Goal: Task Accomplishment & Management: Complete application form

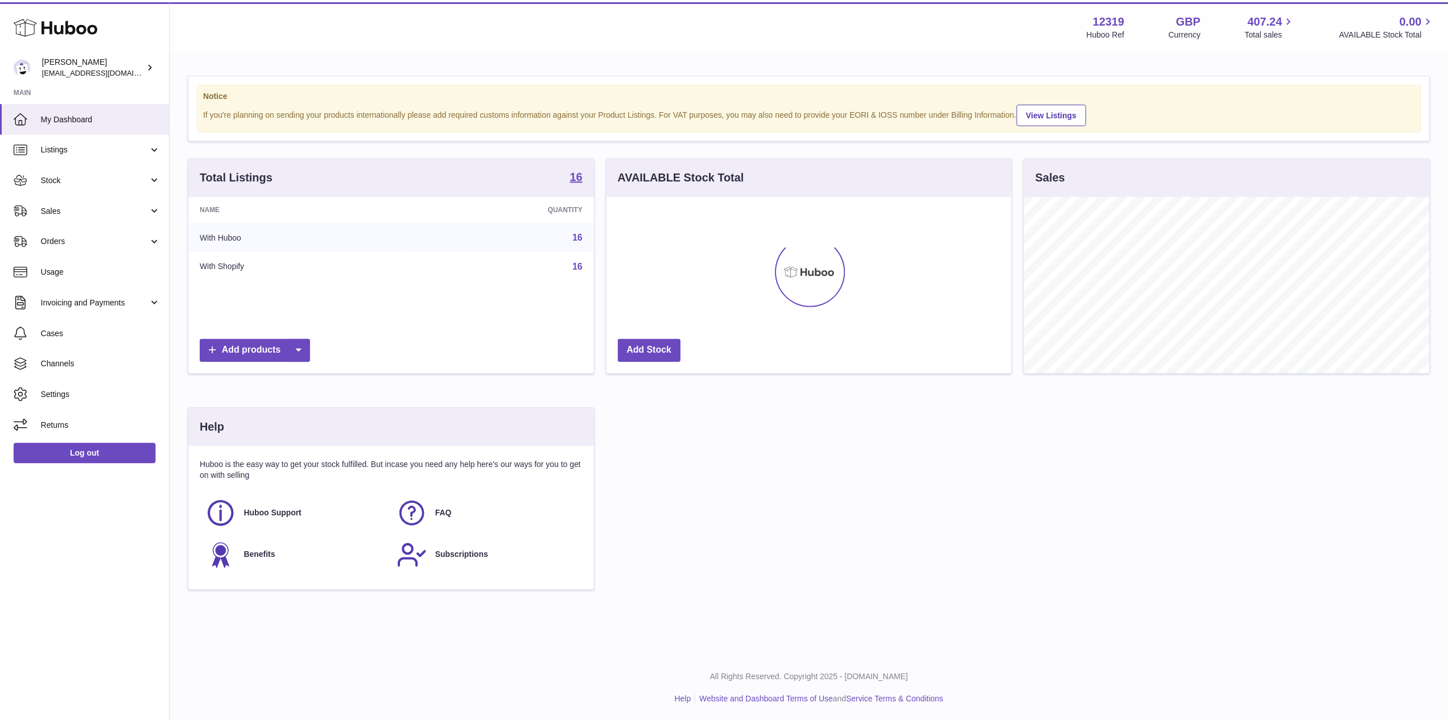
scroll to position [177, 408]
click at [105, 175] on span "Stock" at bounding box center [95, 179] width 109 height 11
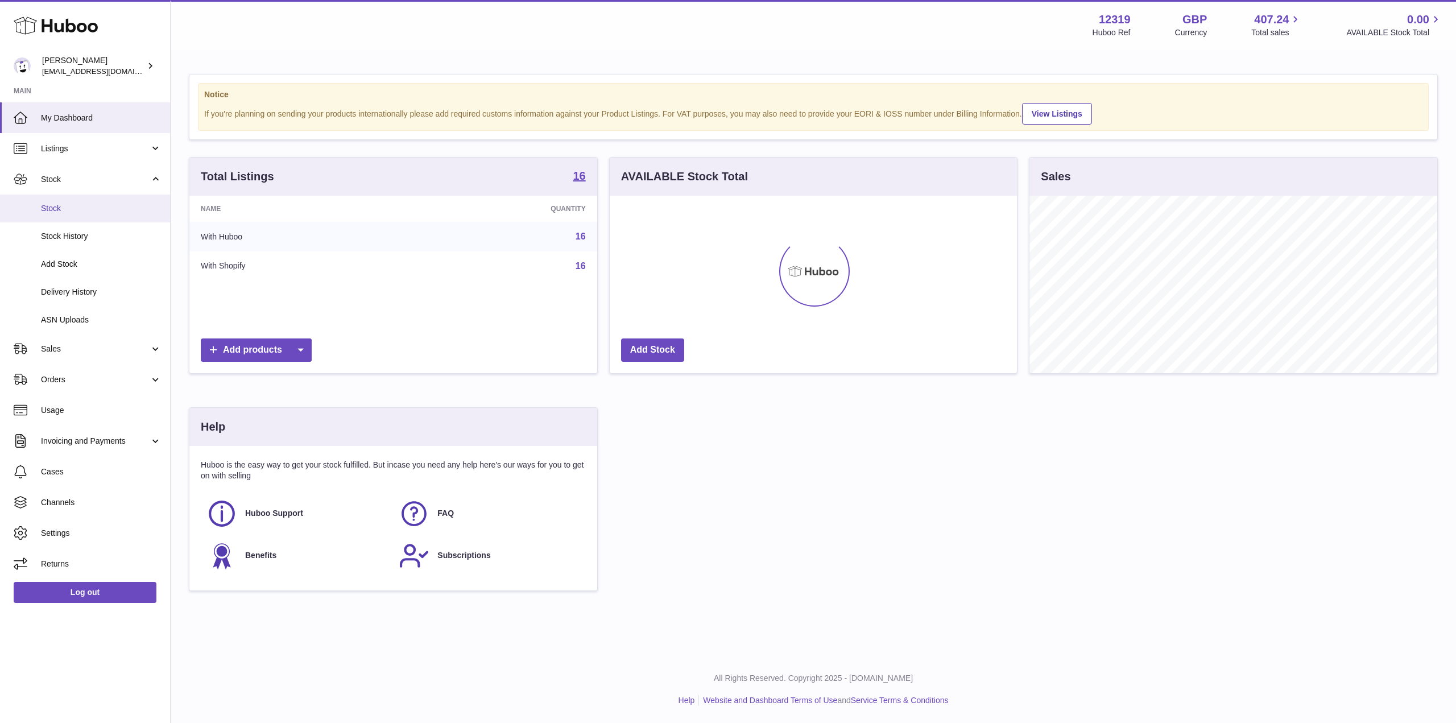
click at [100, 213] on link "Stock" at bounding box center [85, 209] width 170 height 28
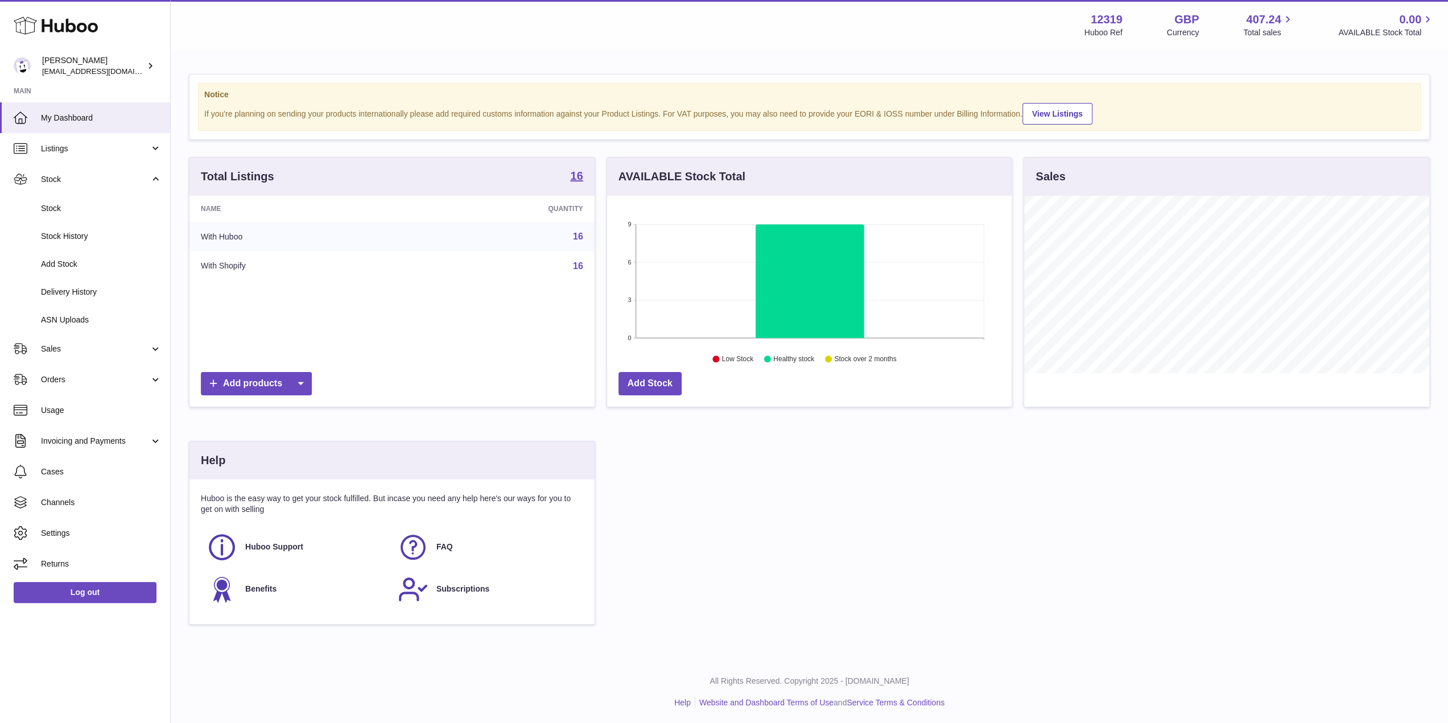
scroll to position [177, 404]
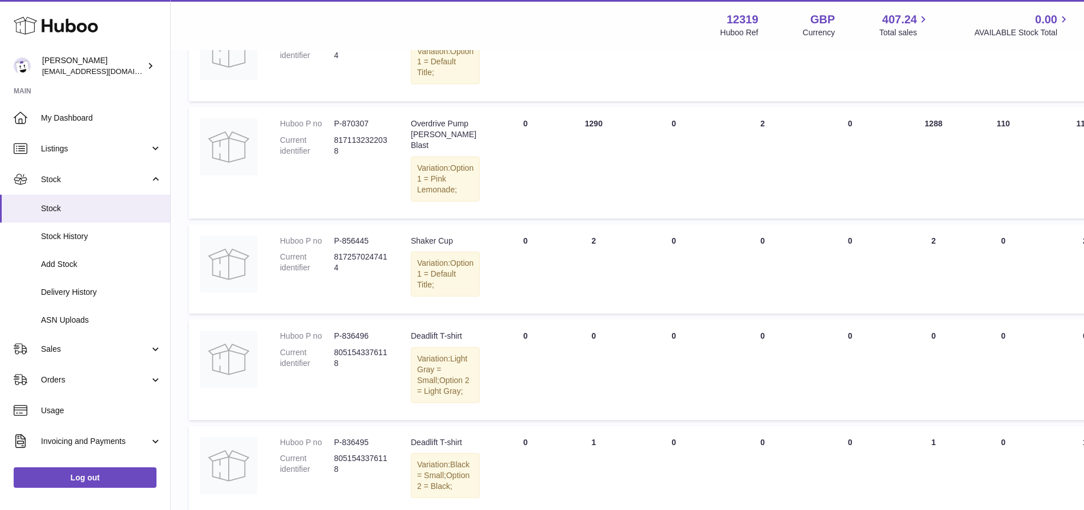
scroll to position [512, 0]
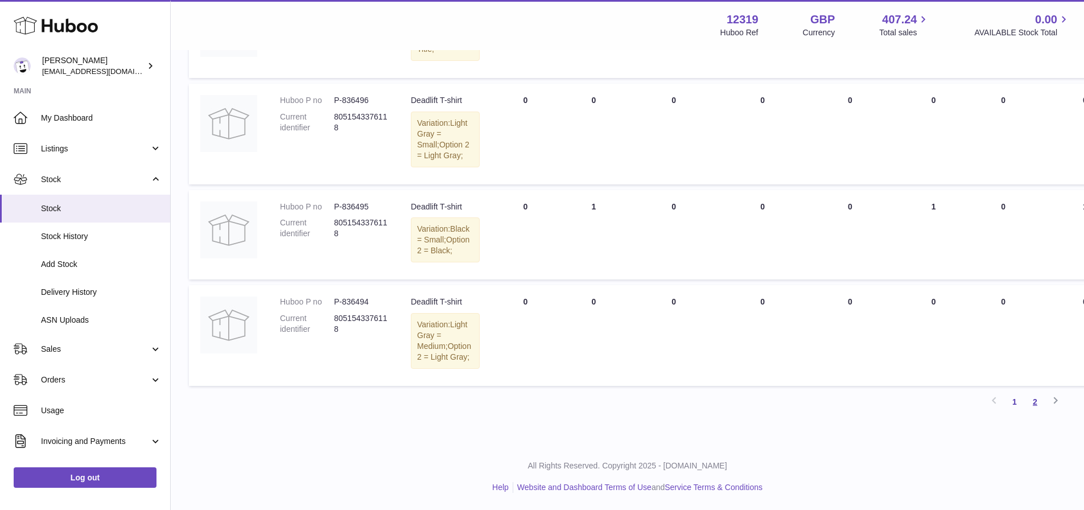
click at [1030, 400] on link "2" at bounding box center [1034, 401] width 20 height 20
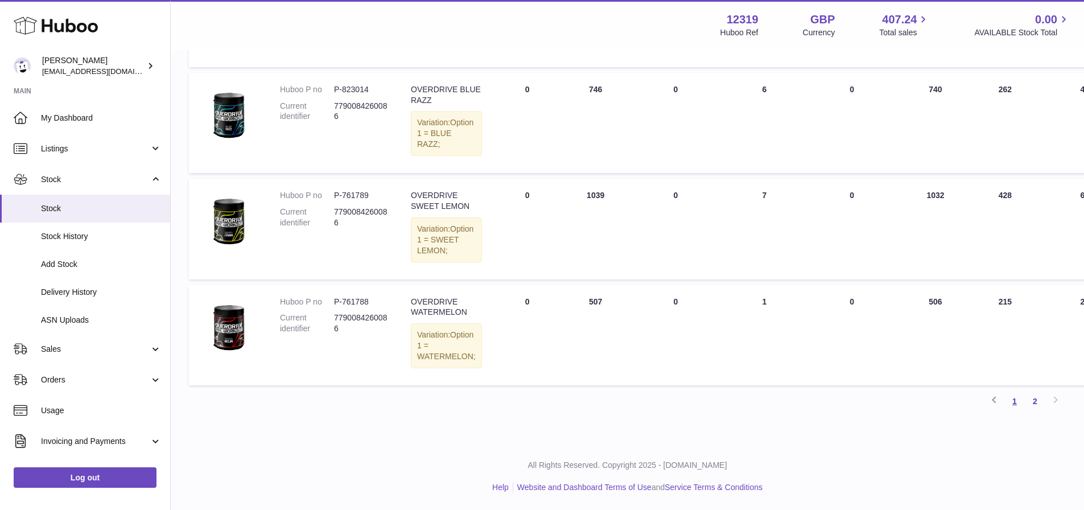
click at [1018, 403] on link "1" at bounding box center [1014, 401] width 20 height 20
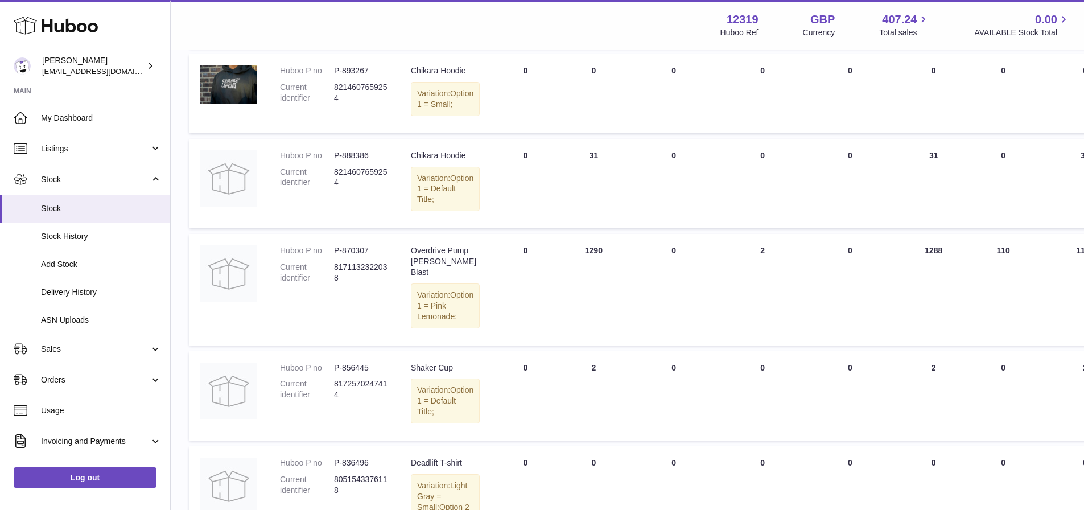
scroll to position [449, 0]
click at [95, 387] on link "Orders" at bounding box center [85, 379] width 170 height 31
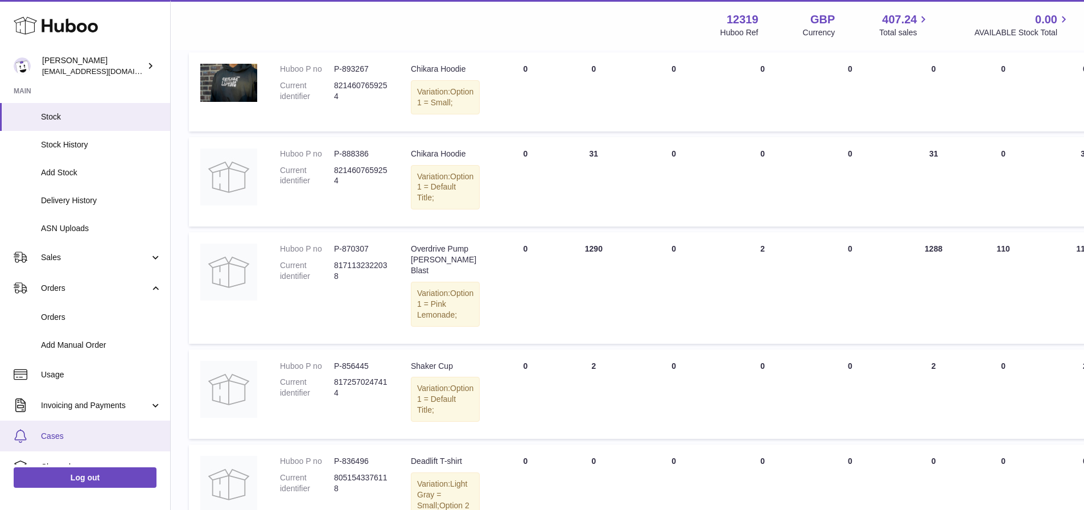
scroll to position [162, 0]
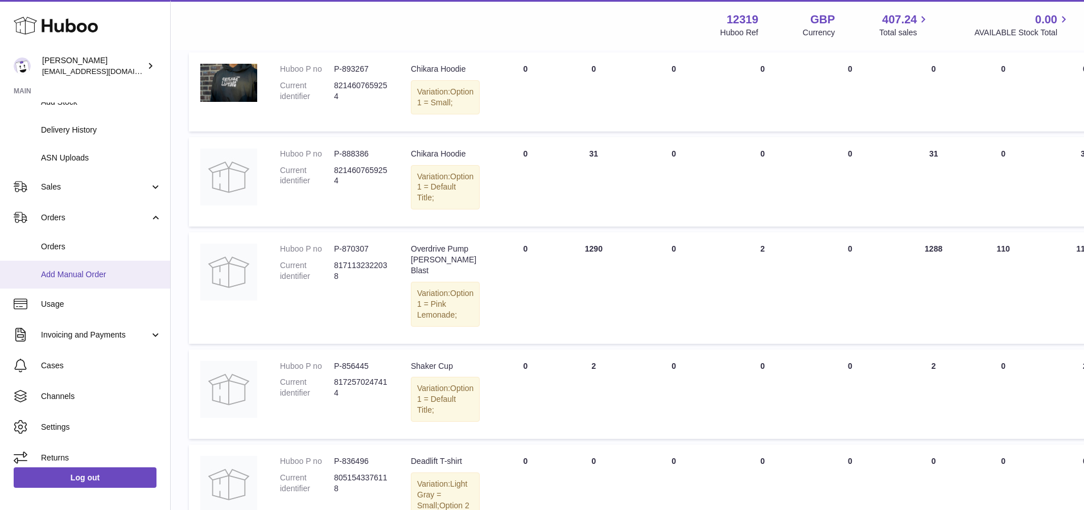
click at [105, 272] on span "Add Manual Order" at bounding box center [101, 274] width 121 height 11
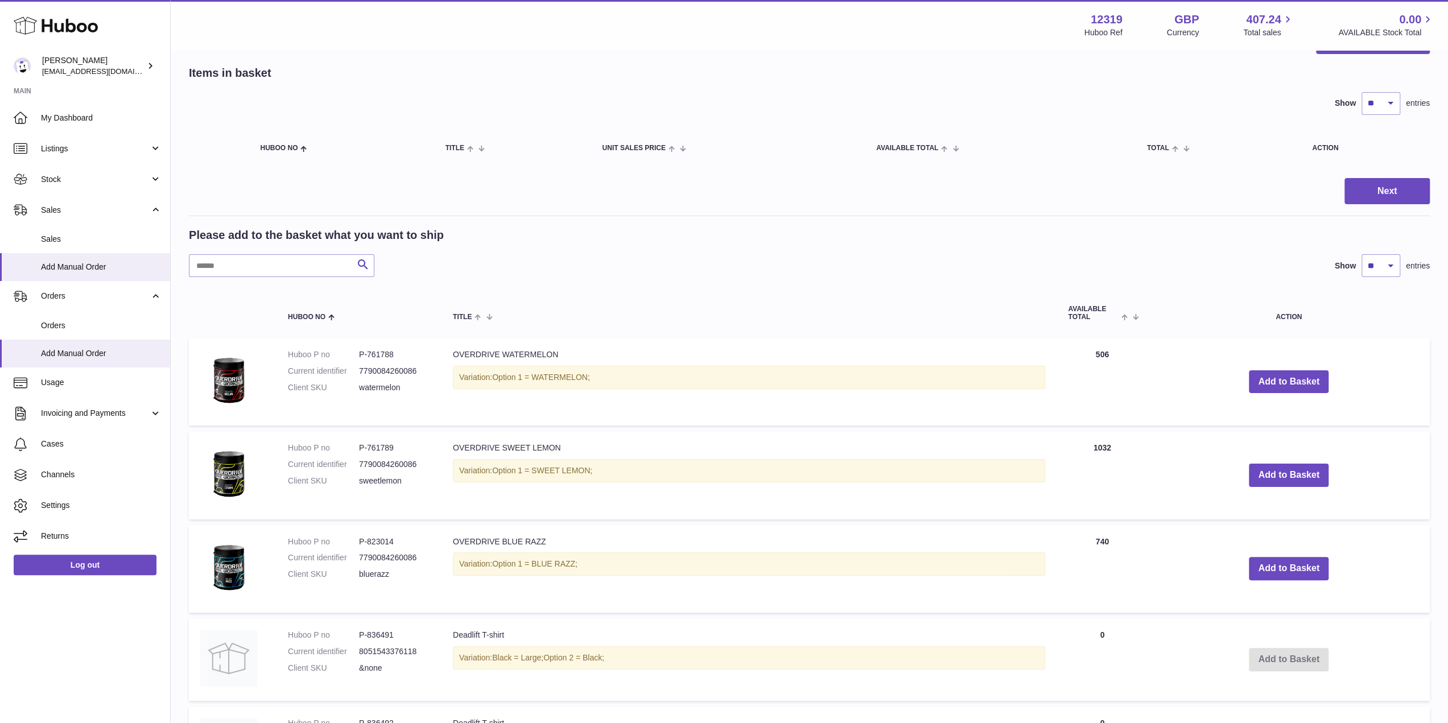
scroll to position [228, 0]
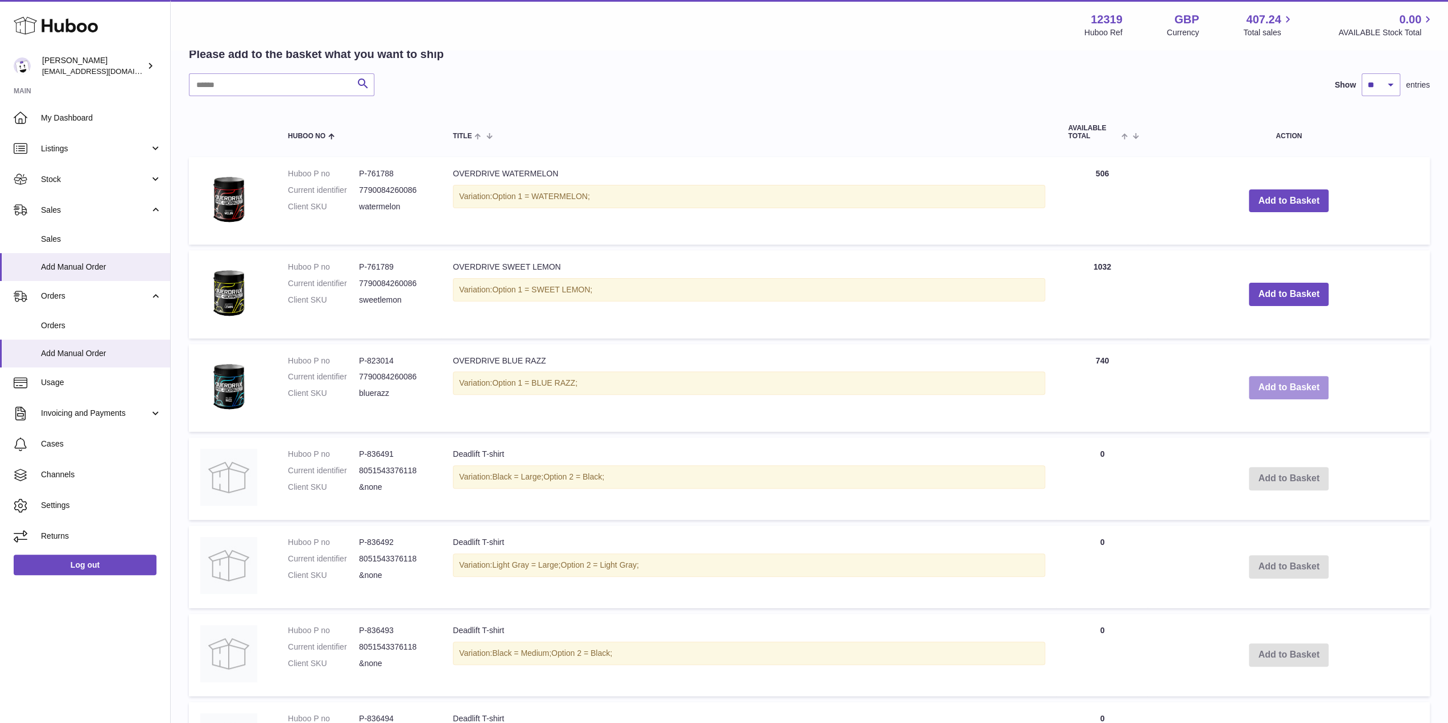
click at [1092, 391] on button "Add to Basket" at bounding box center [1289, 387] width 80 height 23
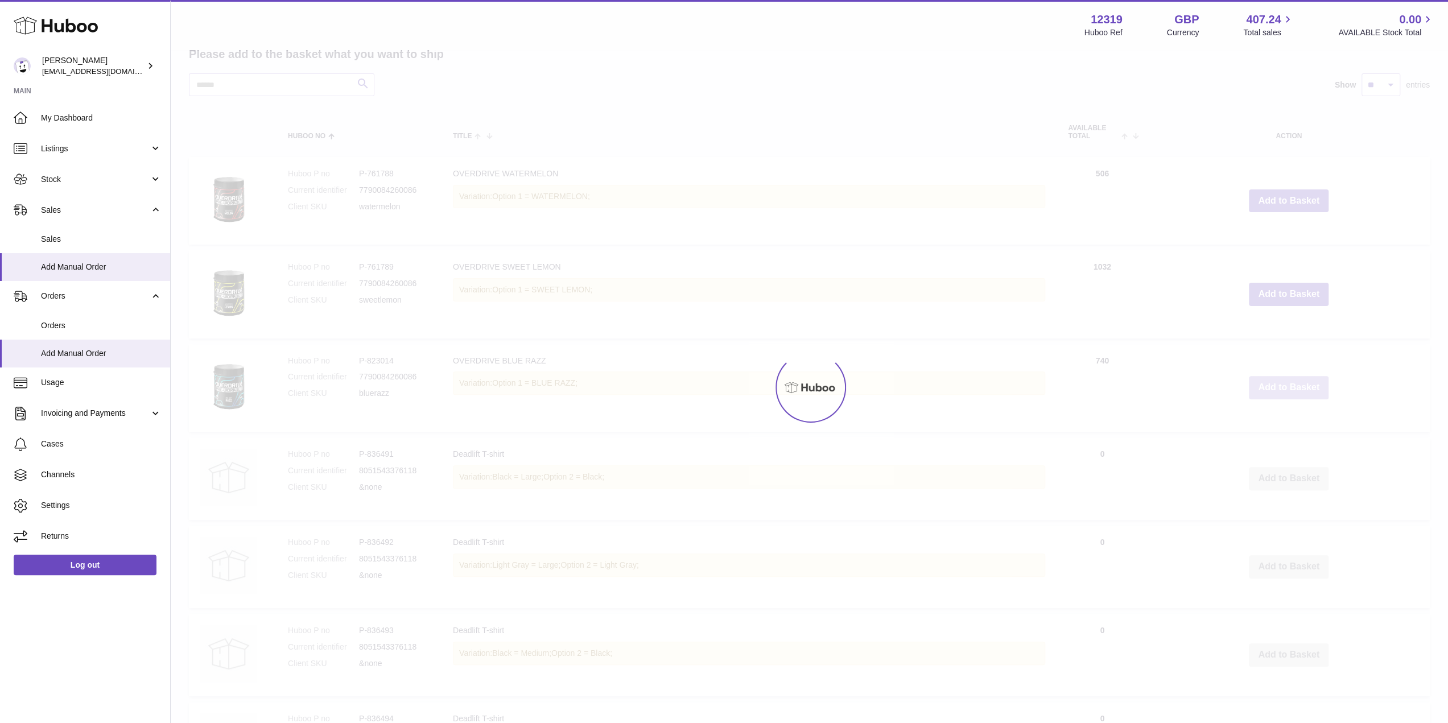
scroll to position [327, 0]
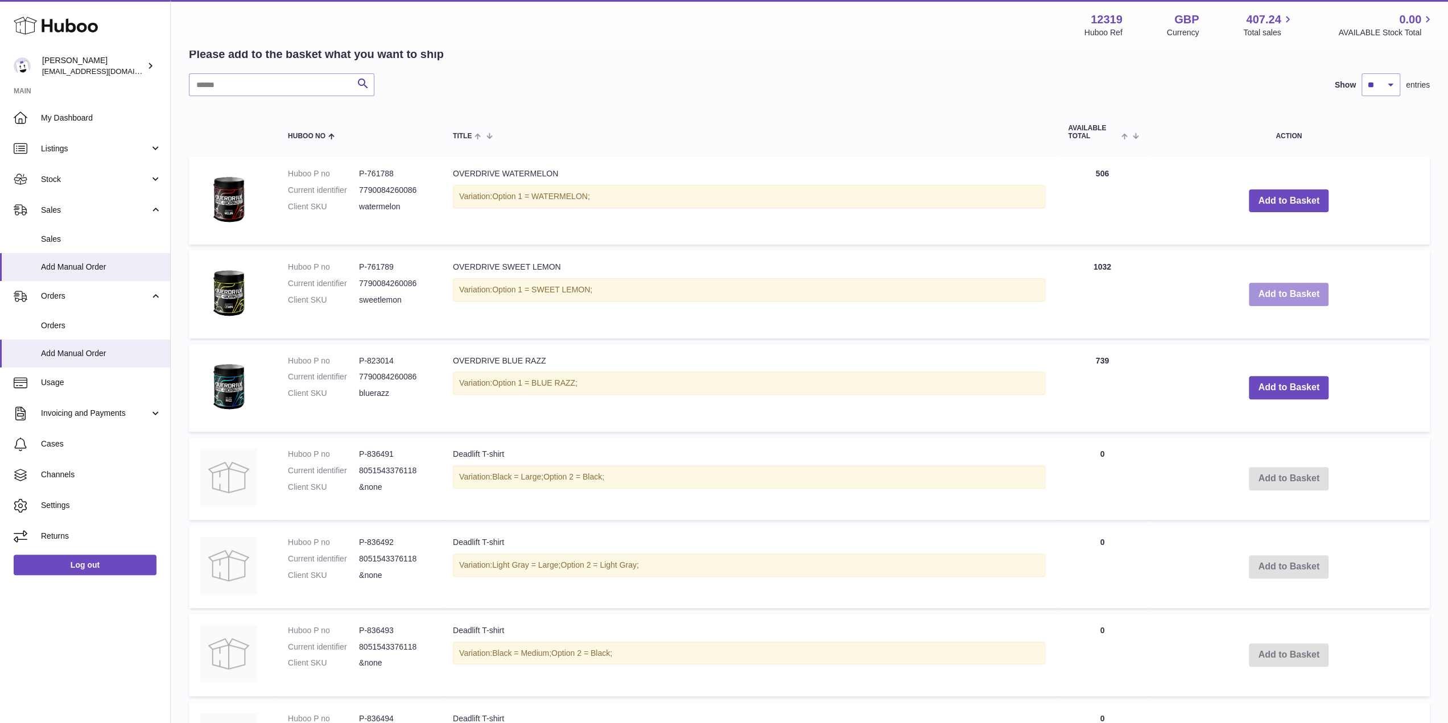
click at [1092, 290] on button "Add to Basket" at bounding box center [1289, 294] width 80 height 23
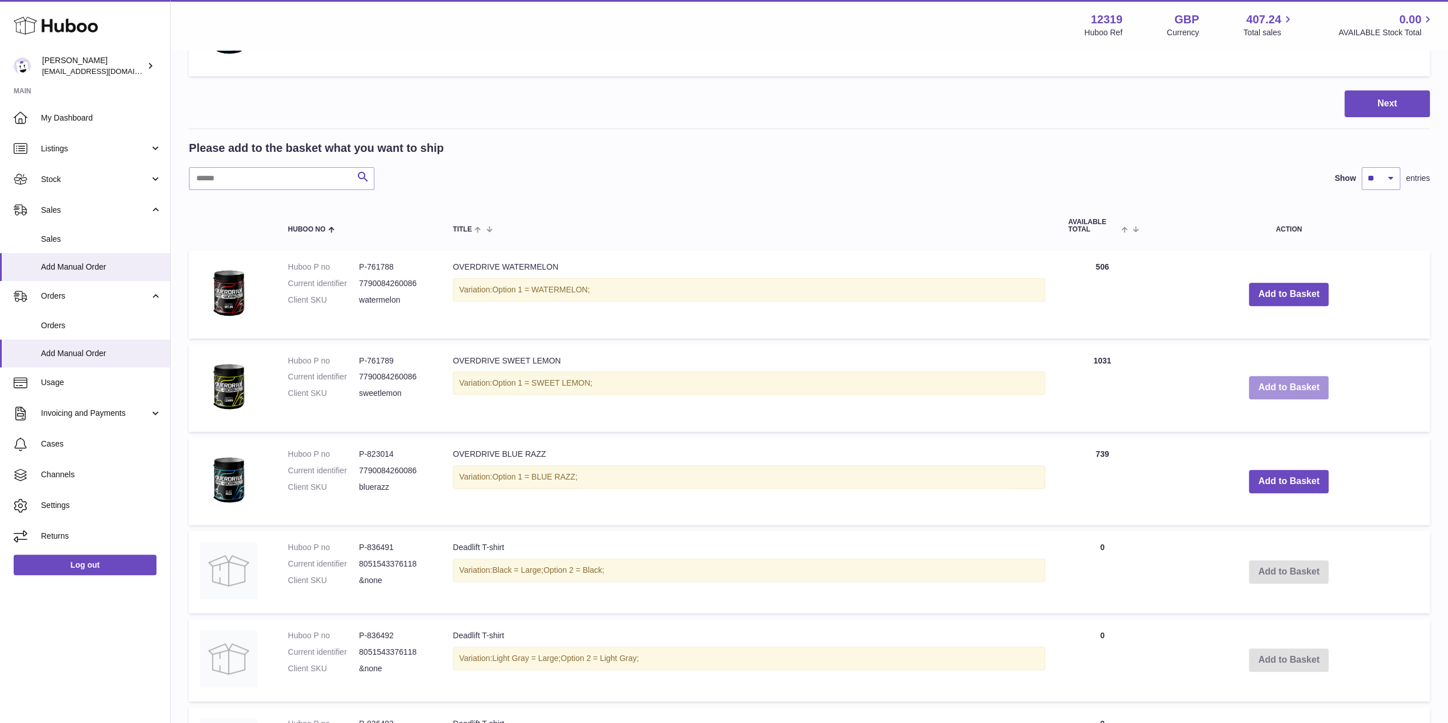
scroll to position [420, 0]
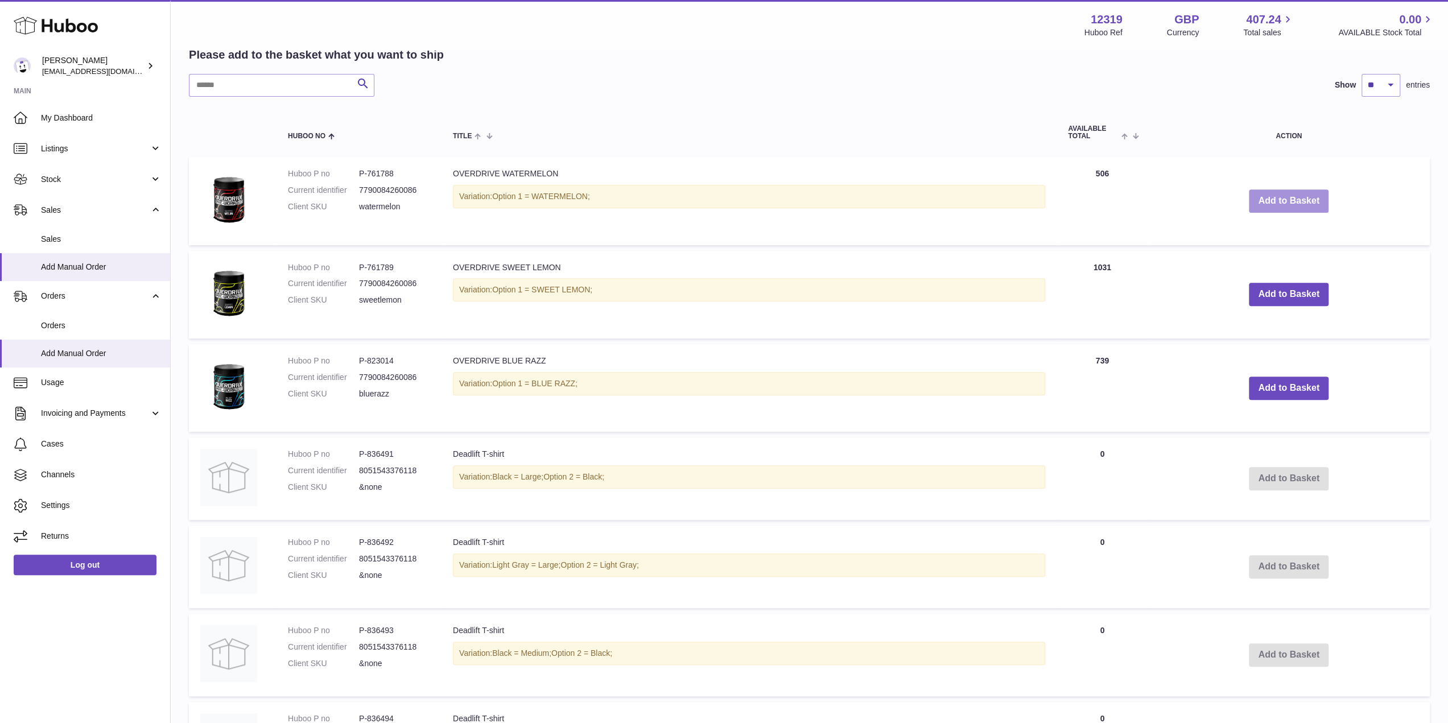
click at [1092, 203] on button "Add to Basket" at bounding box center [1289, 200] width 80 height 23
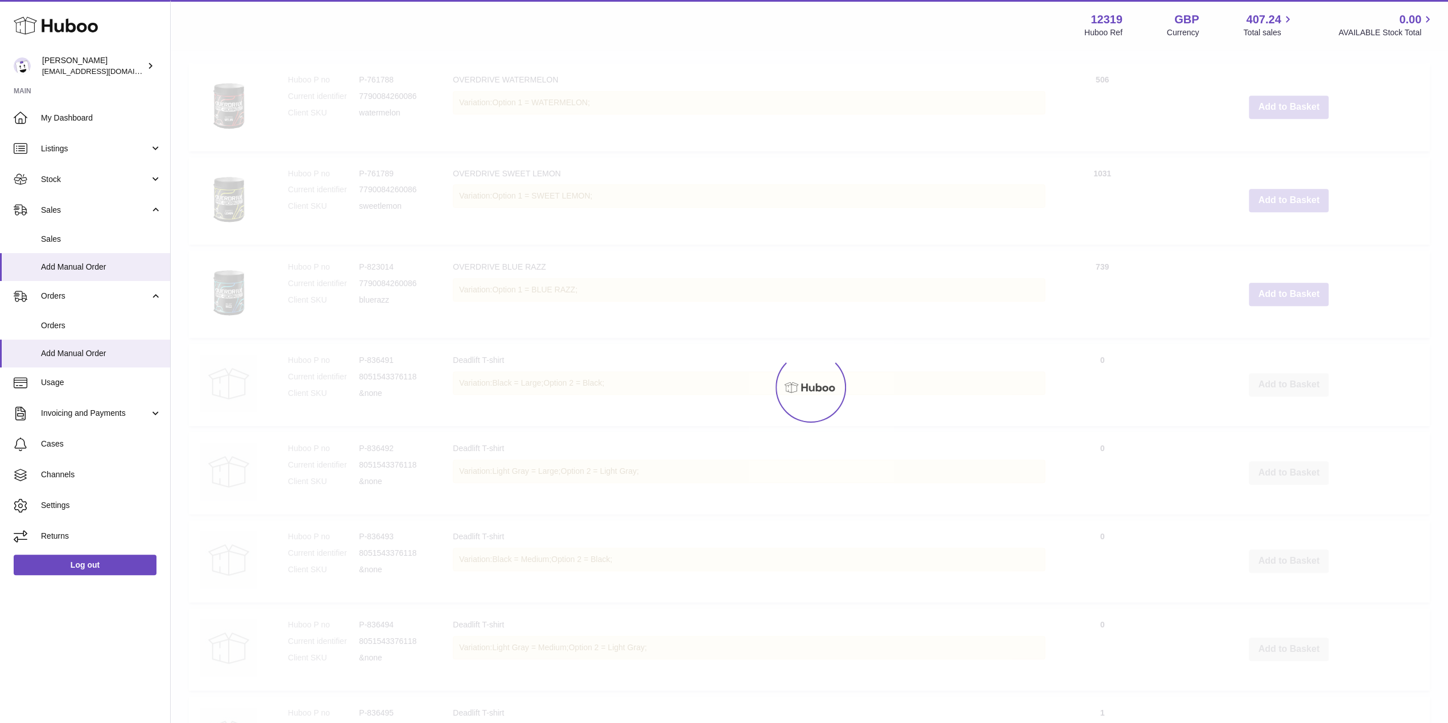
click at [1092, 151] on td "Add to Basket" at bounding box center [1288, 107] width 282 height 88
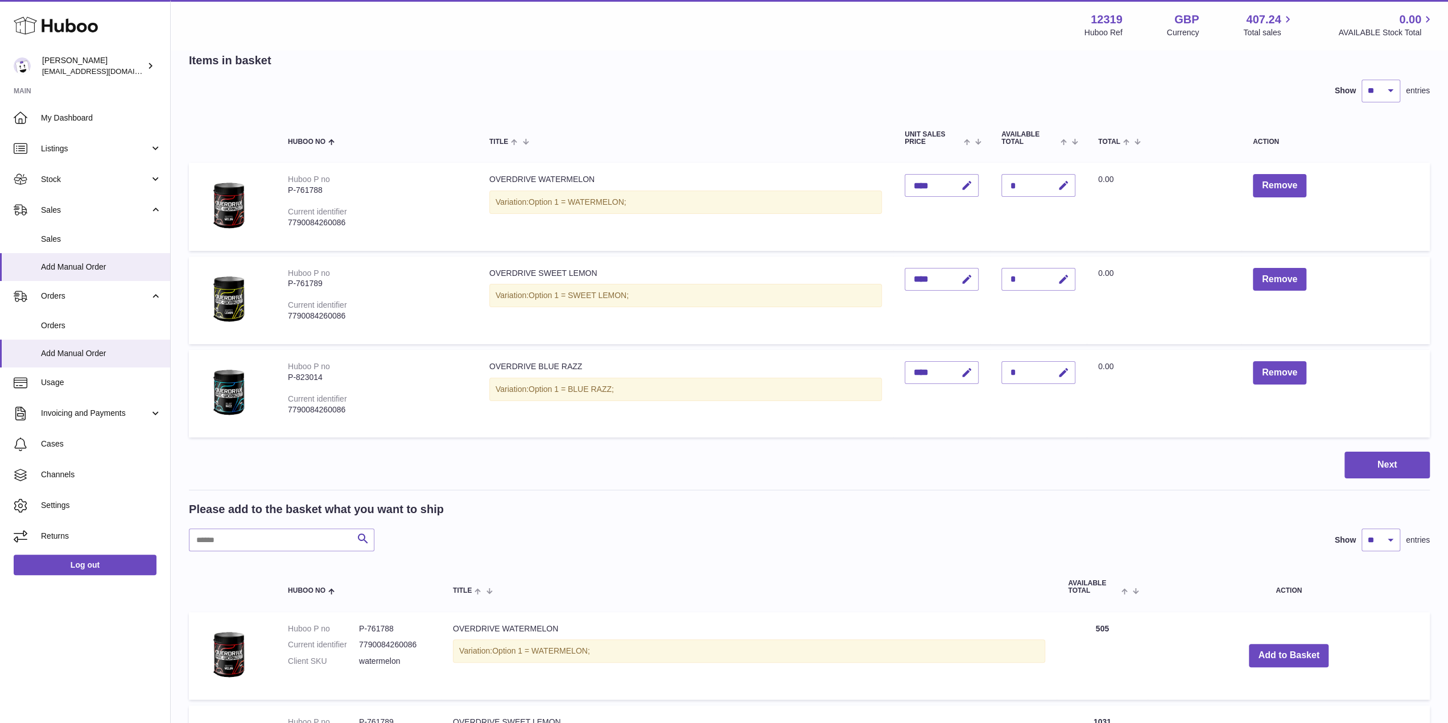
scroll to position [59, 0]
click at [1060, 276] on icon "button" at bounding box center [1063, 280] width 12 height 12
drag, startPoint x: 1023, startPoint y: 276, endPoint x: 989, endPoint y: 277, distance: 34.1
click at [989, 277] on tr "Huboo P no P-761789 Current identifier 7790084260086 OVERDRIVE SWEET LEMON Vari…" at bounding box center [809, 301] width 1241 height 88
type input "*"
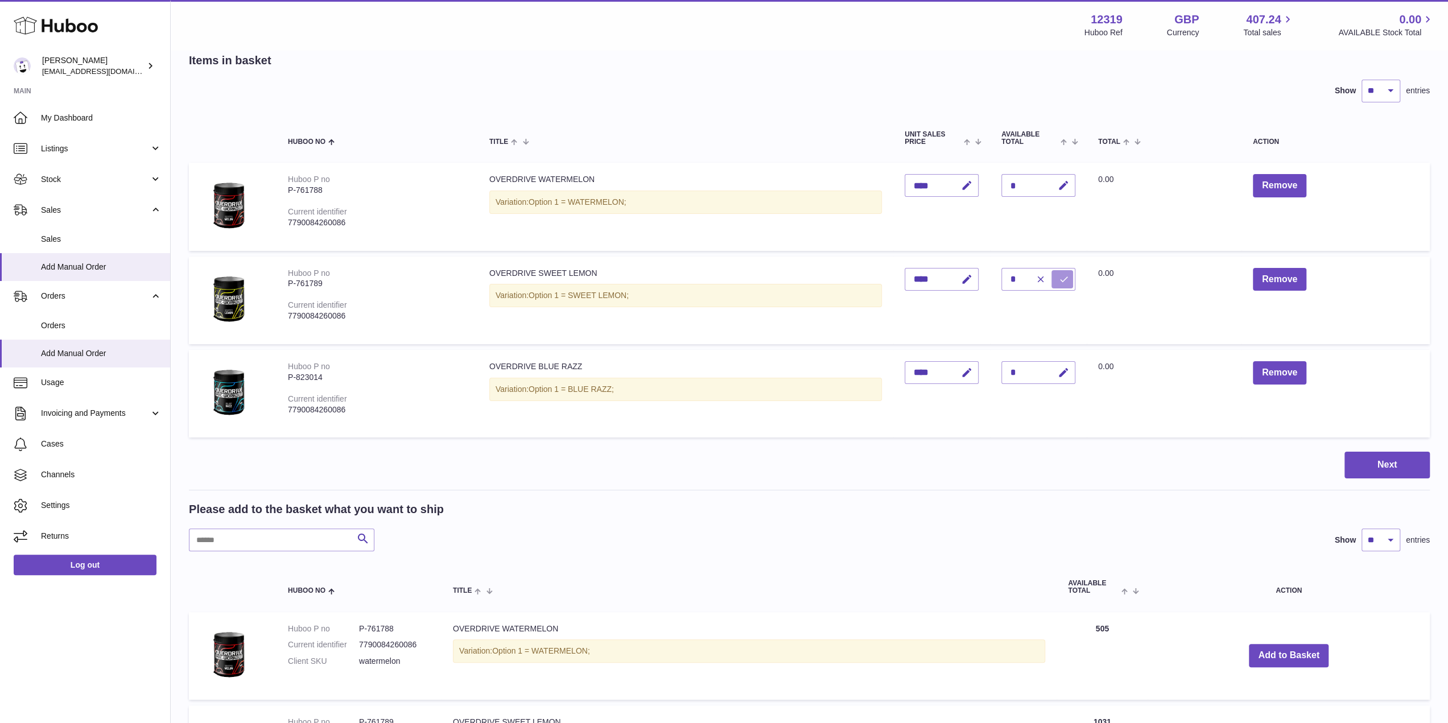
click at [1059, 281] on icon "submit" at bounding box center [1064, 279] width 10 height 10
click at [1074, 370] on button "button" at bounding box center [1061, 372] width 27 height 23
drag, startPoint x: 1027, startPoint y: 369, endPoint x: 1001, endPoint y: 369, distance: 26.2
click at [1001, 369] on td "Quantity *" at bounding box center [1038, 394] width 97 height 88
drag, startPoint x: 1006, startPoint y: 370, endPoint x: 981, endPoint y: 369, distance: 25.1
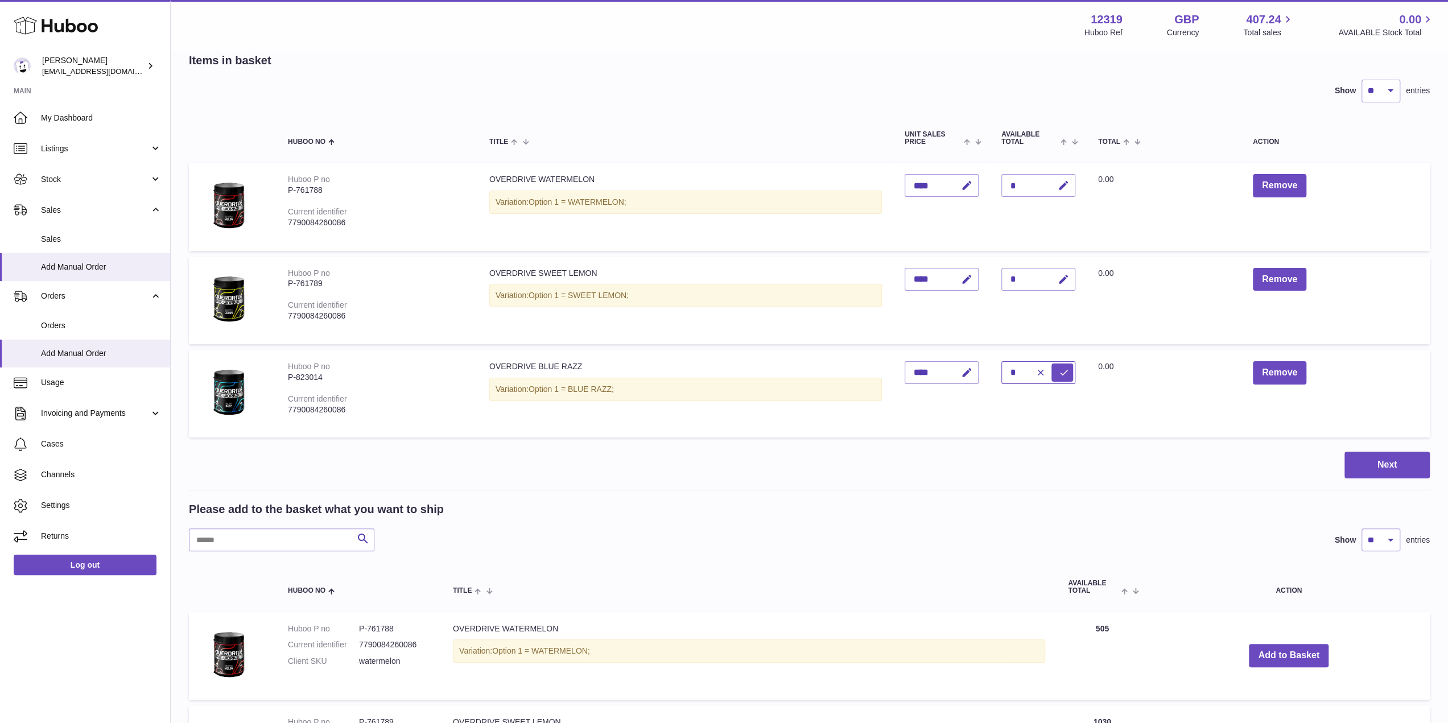
click at [981, 369] on tr "Huboo P no P-823014 Current identifier 7790084260086 OVERDRIVE BLUE RAZZ Variat…" at bounding box center [809, 394] width 1241 height 88
drag, startPoint x: 1014, startPoint y: 370, endPoint x: 1003, endPoint y: 370, distance: 10.8
click at [1003, 370] on input "*" at bounding box center [1038, 372] width 74 height 23
click at [1034, 350] on td "Quantity *" at bounding box center [1038, 394] width 97 height 88
drag, startPoint x: 1022, startPoint y: 371, endPoint x: 1005, endPoint y: 373, distance: 17.1
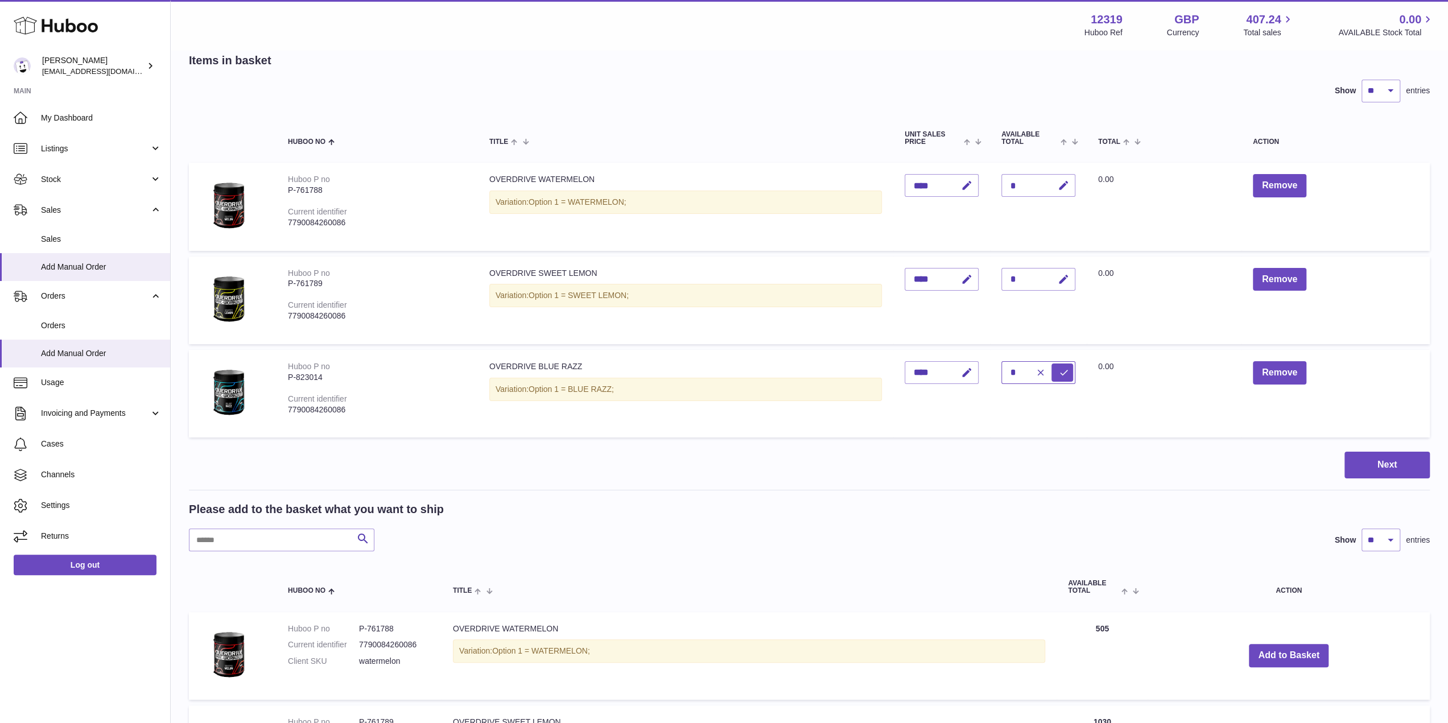
click at [1005, 373] on input "*" at bounding box center [1038, 372] width 74 height 23
click at [1058, 373] on button "submit" at bounding box center [1062, 372] width 22 height 18
click at [1092, 189] on button "Remove" at bounding box center [1279, 185] width 53 height 23
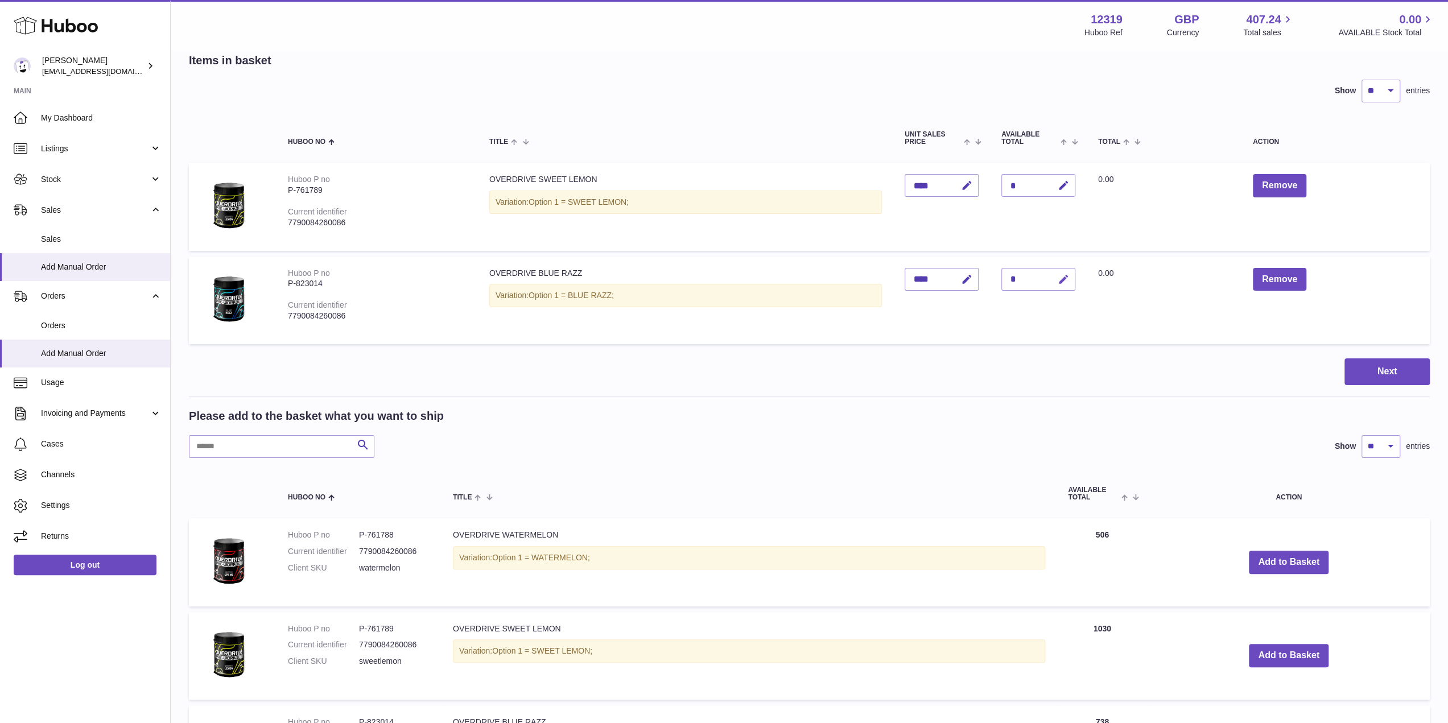
click at [1066, 282] on icon "button" at bounding box center [1063, 280] width 12 height 12
click at [1008, 279] on input "*" at bounding box center [1038, 279] width 74 height 23
type input "*"
click at [1082, 279] on td "Quantity *" at bounding box center [1038, 301] width 97 height 88
click at [1067, 282] on icon "submit" at bounding box center [1064, 279] width 10 height 10
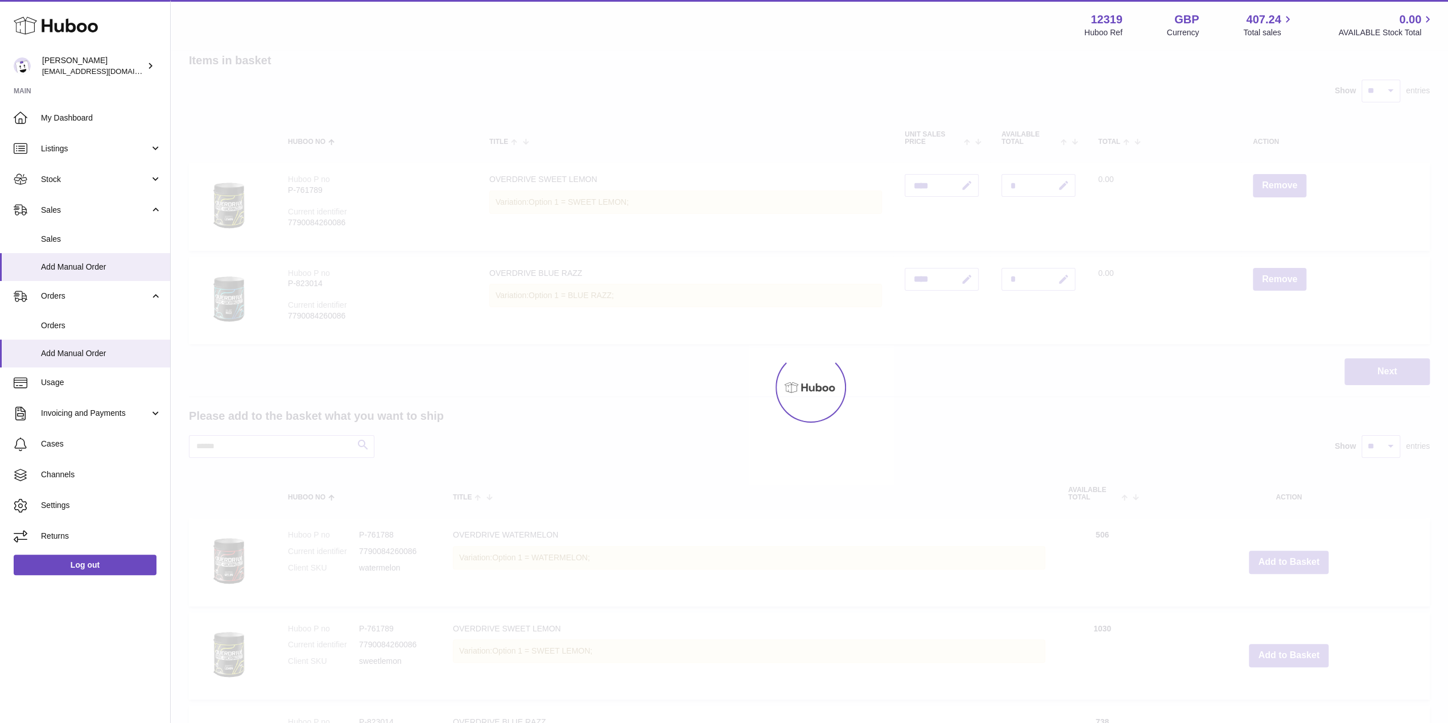
click at [1092, 296] on div at bounding box center [809, 387] width 1277 height 672
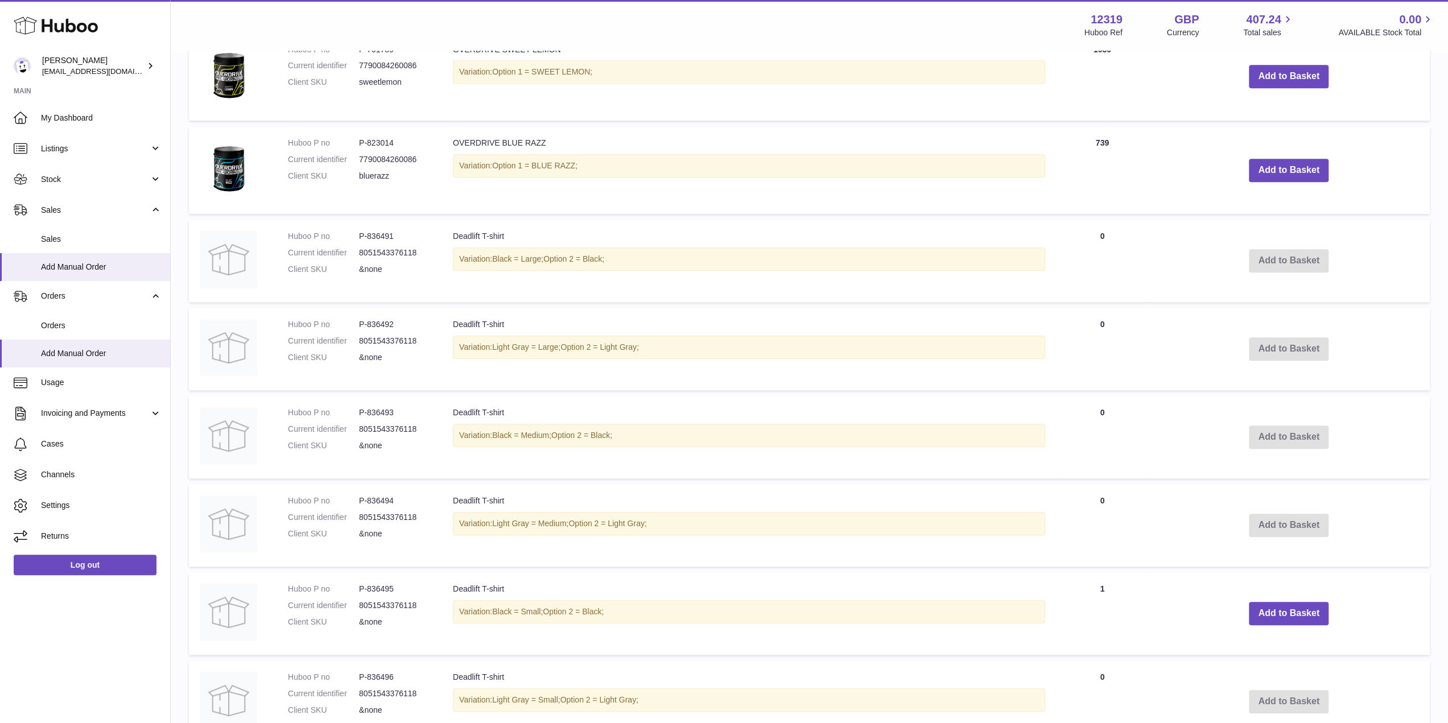
scroll to position [555, 0]
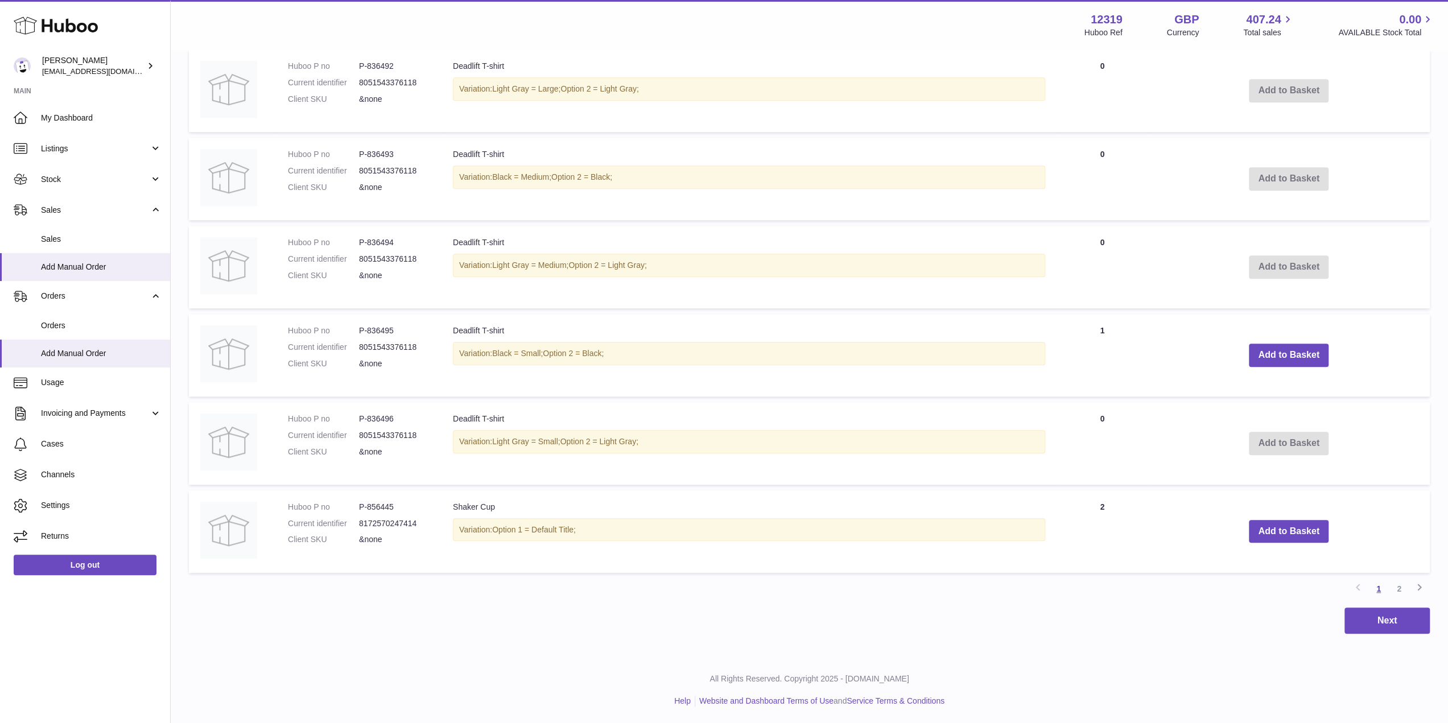
click at [1092, 518] on link "1" at bounding box center [1378, 589] width 20 height 20
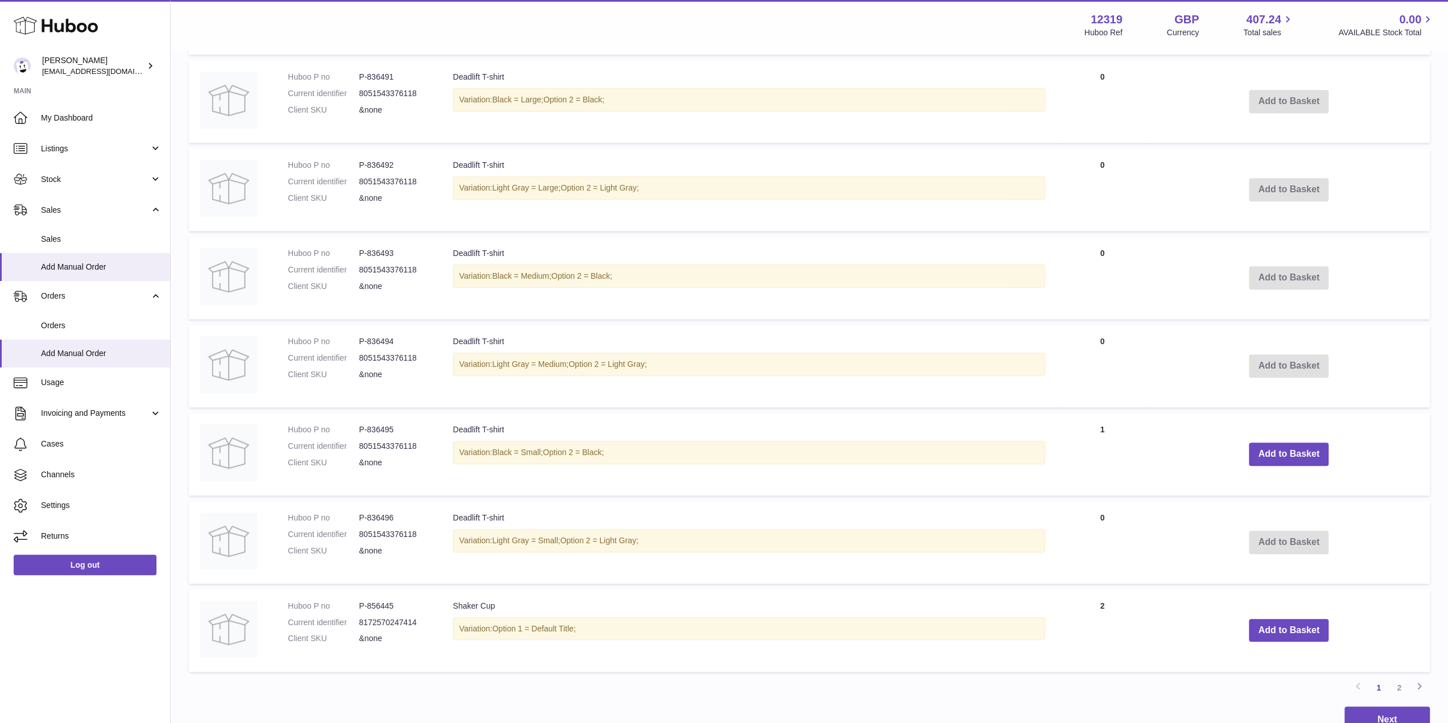
scroll to position [848, 0]
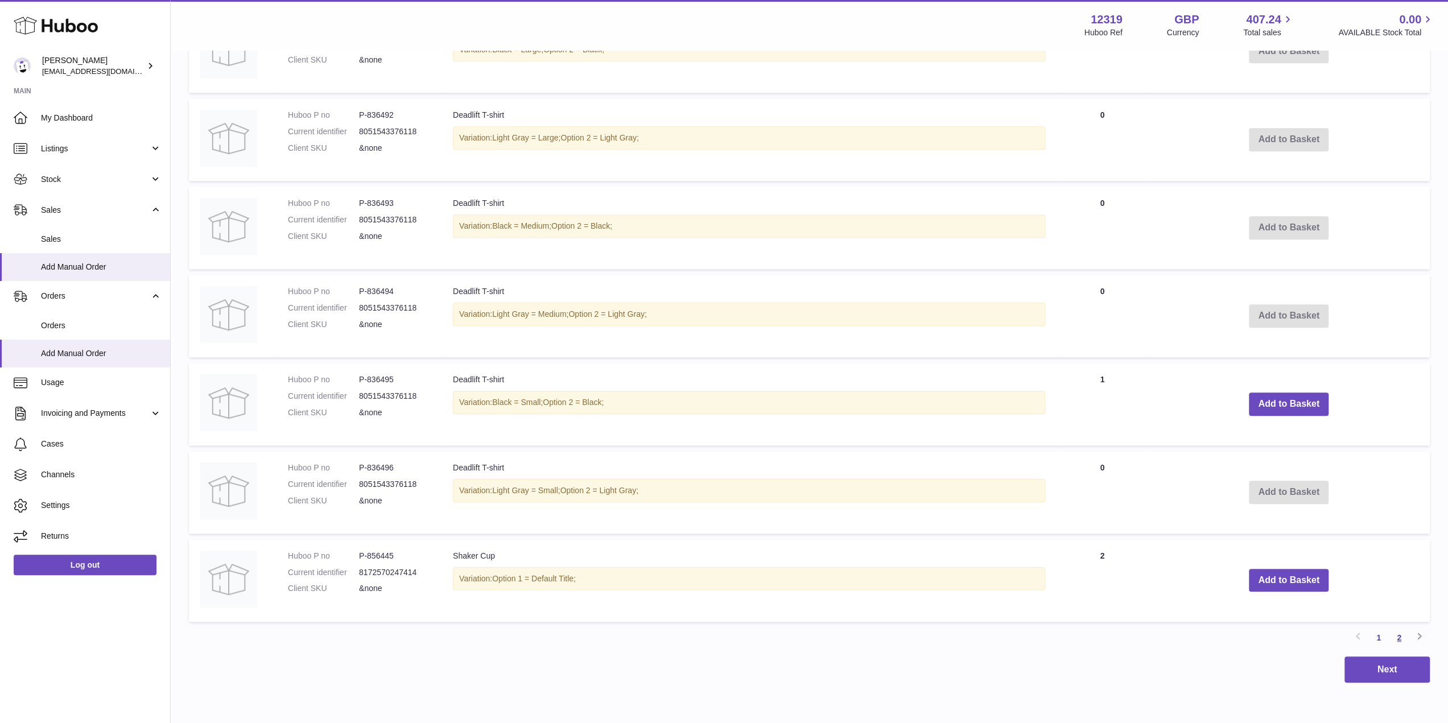
click at [1092, 518] on link "2" at bounding box center [1399, 637] width 20 height 20
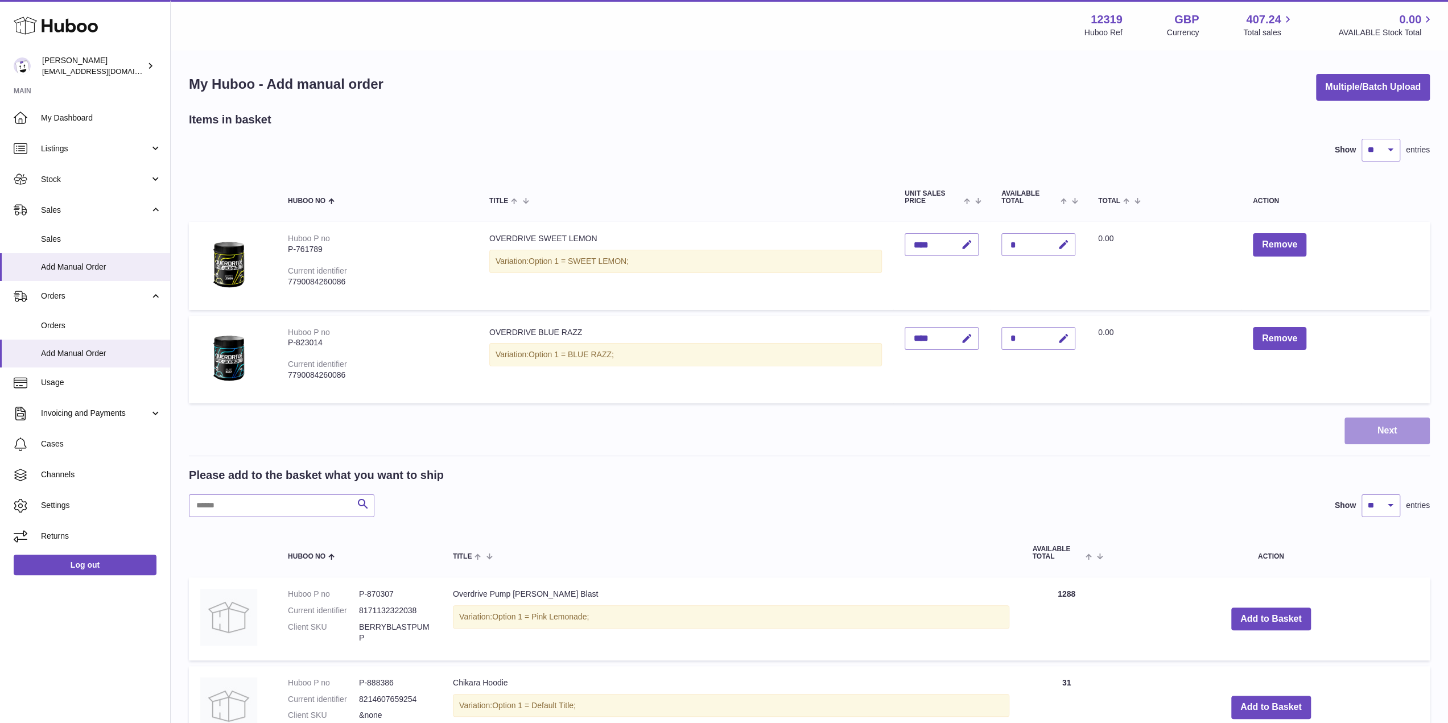
click at [1092, 424] on button "Next" at bounding box center [1386, 431] width 85 height 27
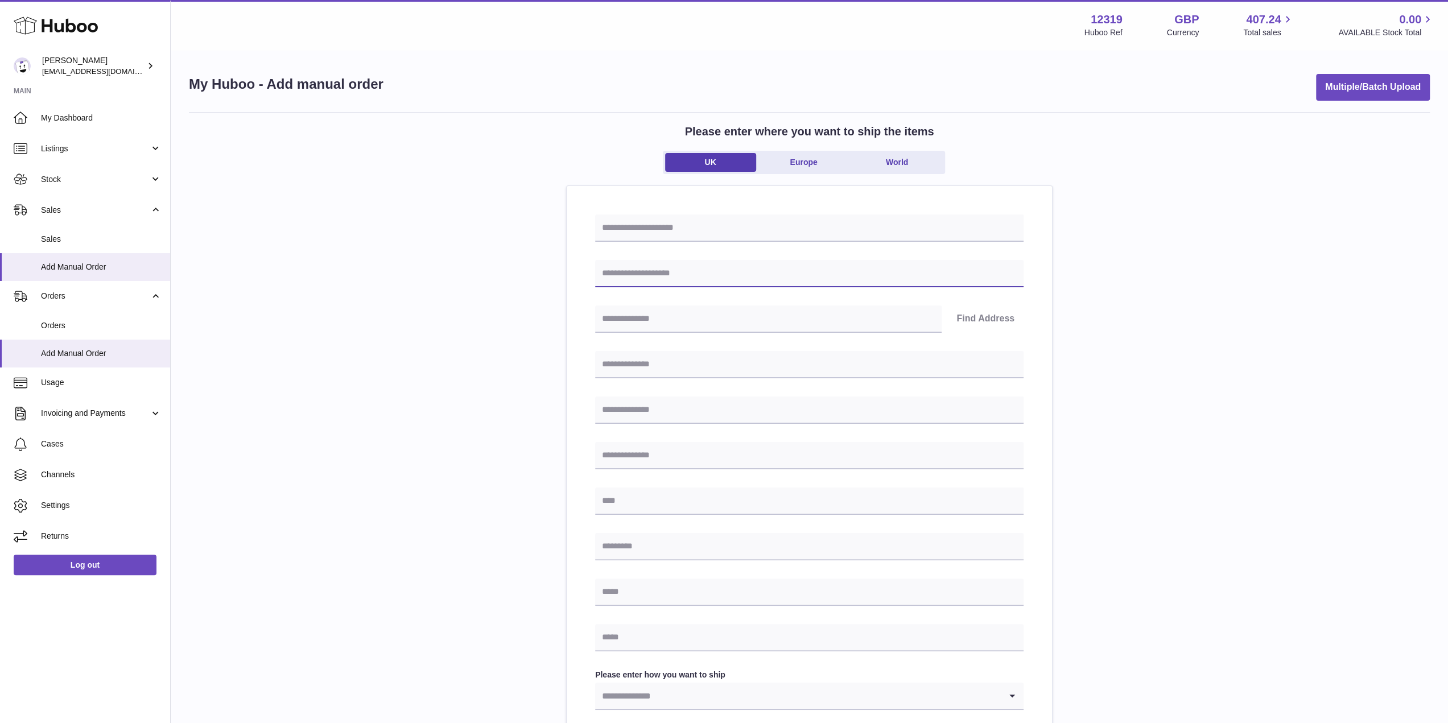
click at [733, 276] on input "text" at bounding box center [809, 273] width 428 height 27
type input "**********"
click at [712, 318] on input "text" at bounding box center [768, 318] width 346 height 27
type input "********"
type input "**********"
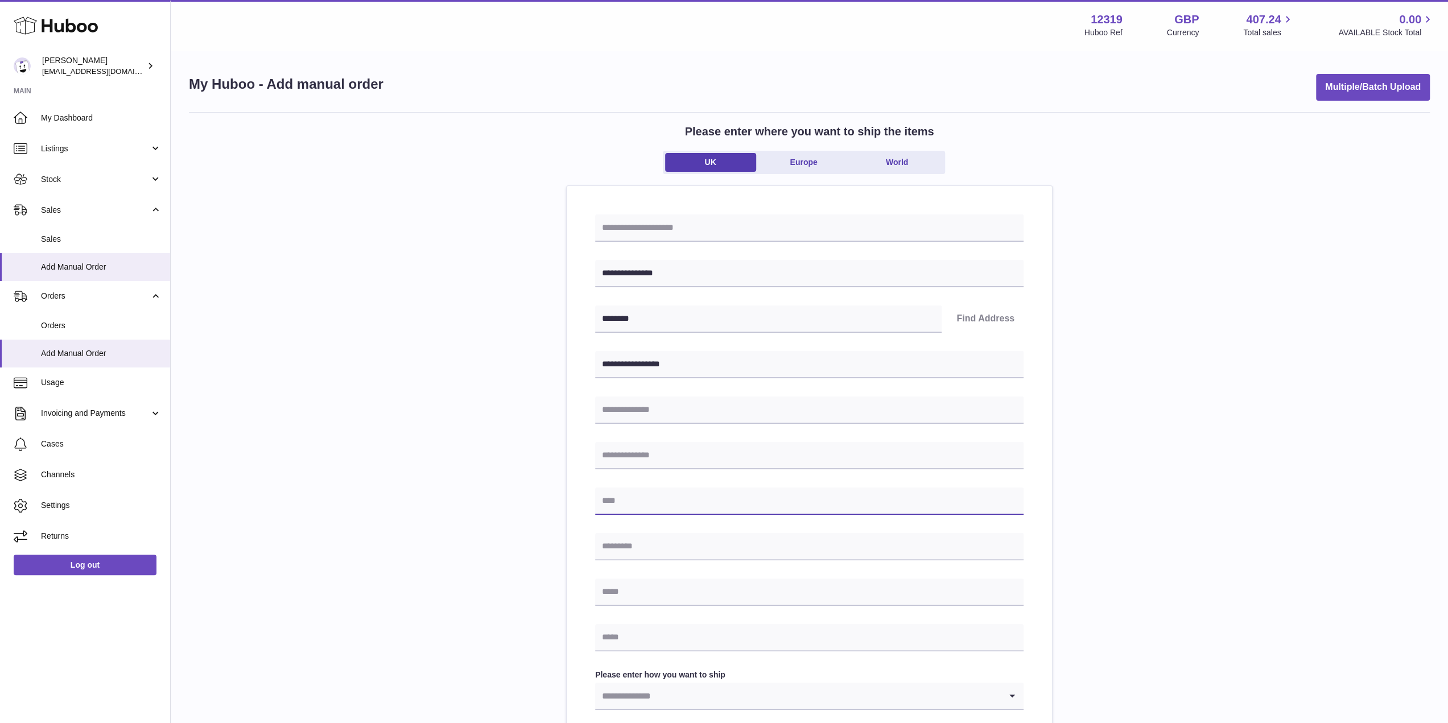
type input "*****"
type input "********"
type input "**********"
click at [963, 323] on button "Find Address" at bounding box center [985, 318] width 76 height 27
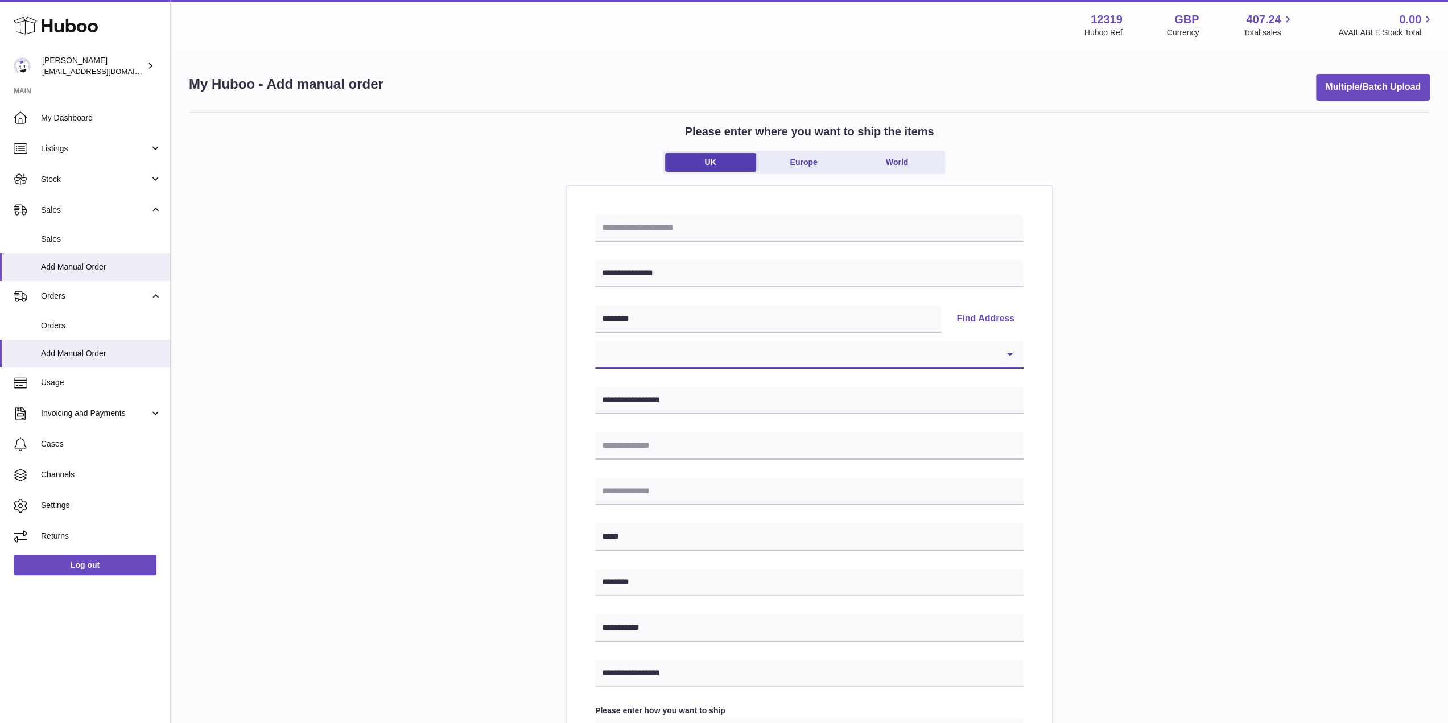
click at [721, 365] on select "**********" at bounding box center [809, 354] width 428 height 27
select select "*"
click at [595, 341] on select "**********" at bounding box center [809, 354] width 428 height 27
type input "**********"
click at [529, 348] on div "**********" at bounding box center [809, 526] width 1241 height 828
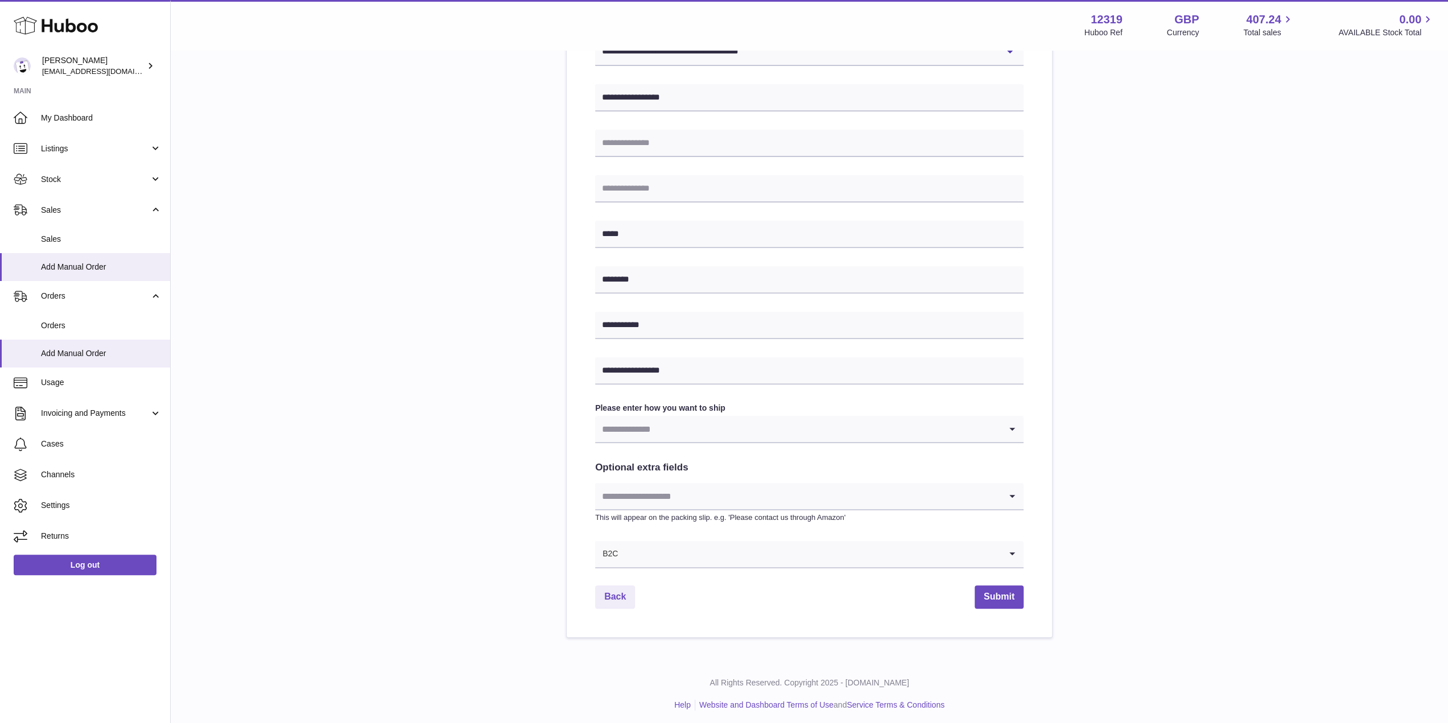
scroll to position [306, 0]
click at [676, 424] on input "Search for option" at bounding box center [798, 425] width 406 height 26
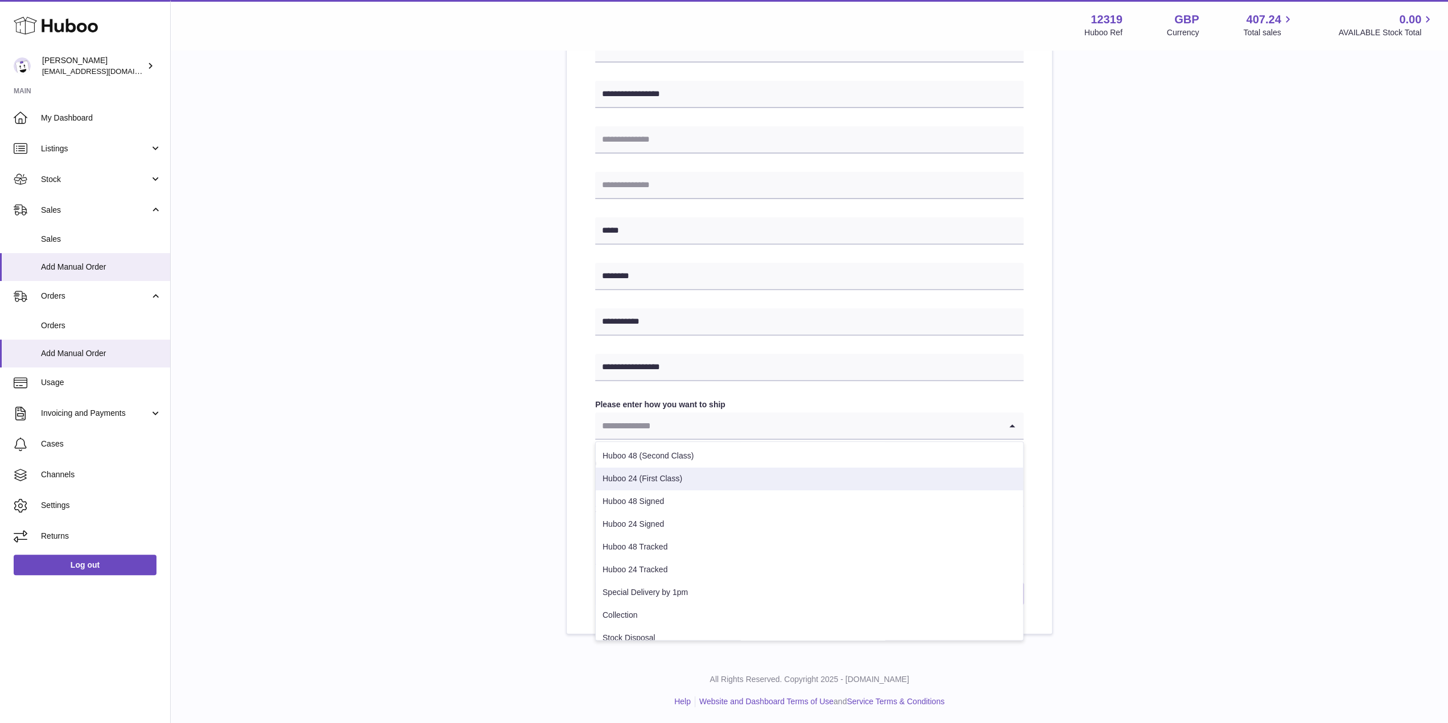
click at [696, 484] on li "Huboo 24 (First Class)" at bounding box center [809, 479] width 427 height 23
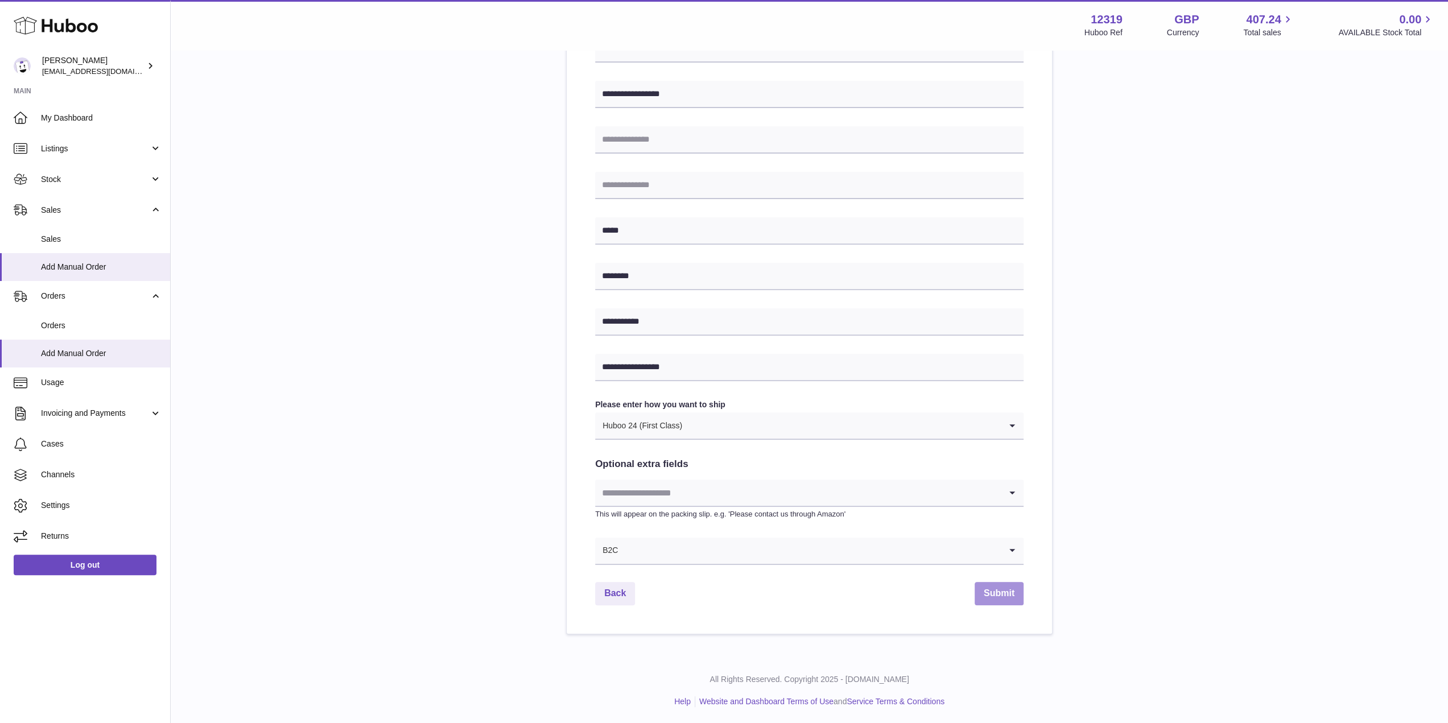
drag, startPoint x: 1013, startPoint y: 593, endPoint x: 1113, endPoint y: 524, distance: 121.4
click at [1092, 518] on div "**********" at bounding box center [809, 220] width 1241 height 828
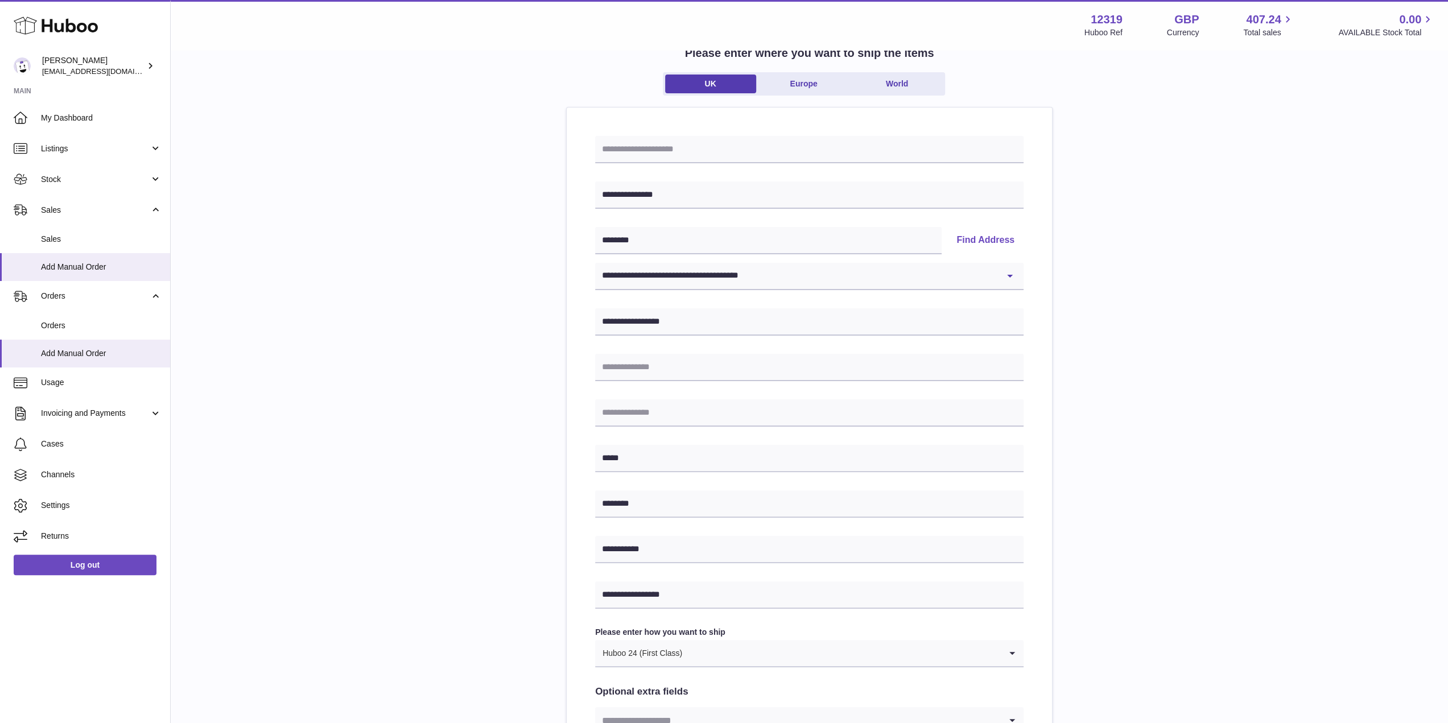
click at [1092, 518] on div "**********" at bounding box center [809, 448] width 1241 height 828
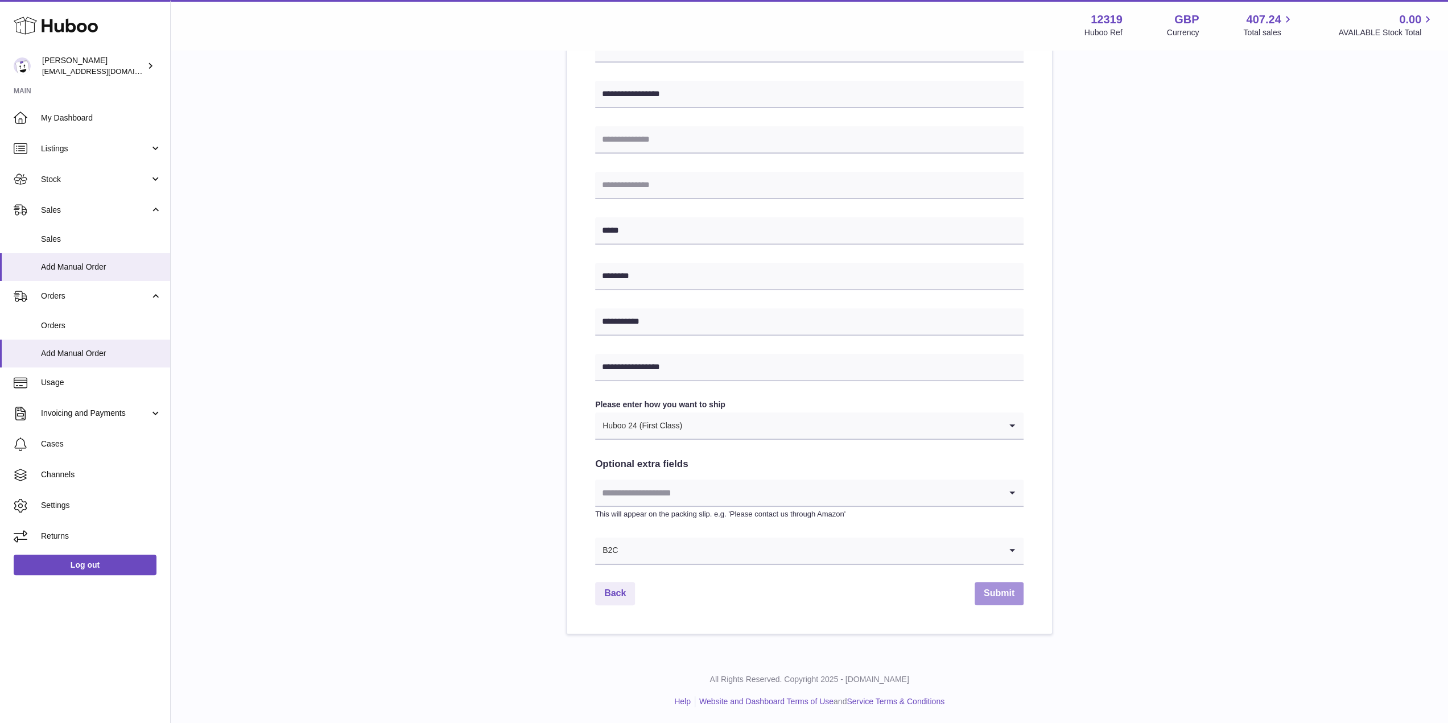
click at [998, 518] on button "Submit" at bounding box center [998, 593] width 49 height 23
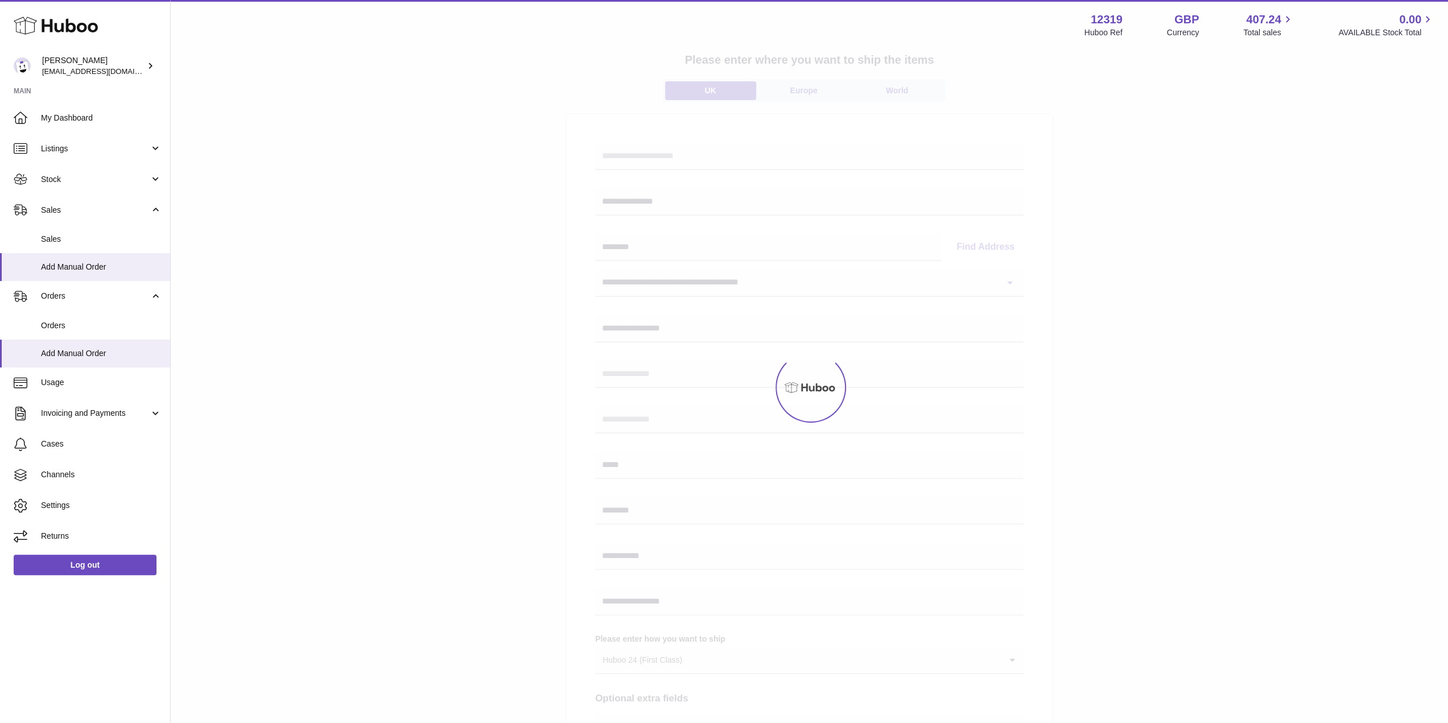
scroll to position [22, 0]
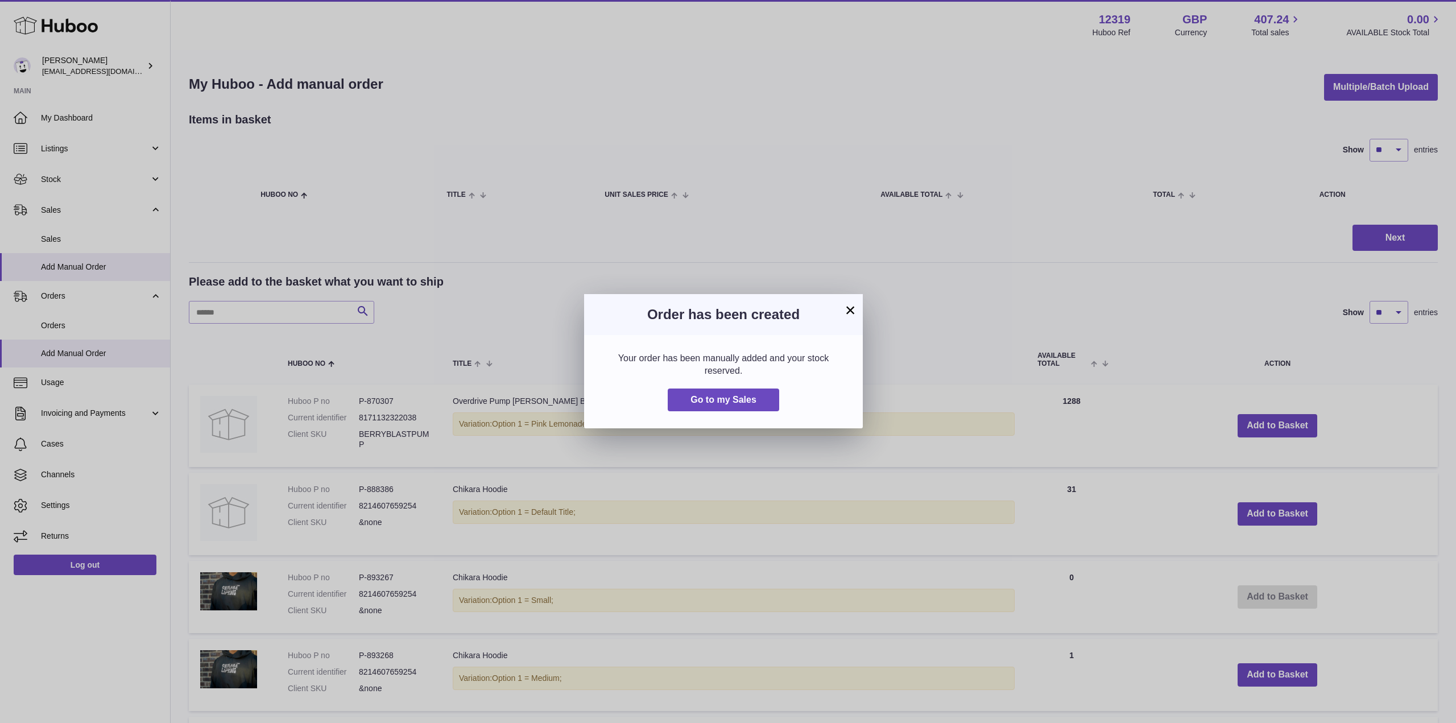
click at [848, 312] on button "×" at bounding box center [851, 310] width 14 height 14
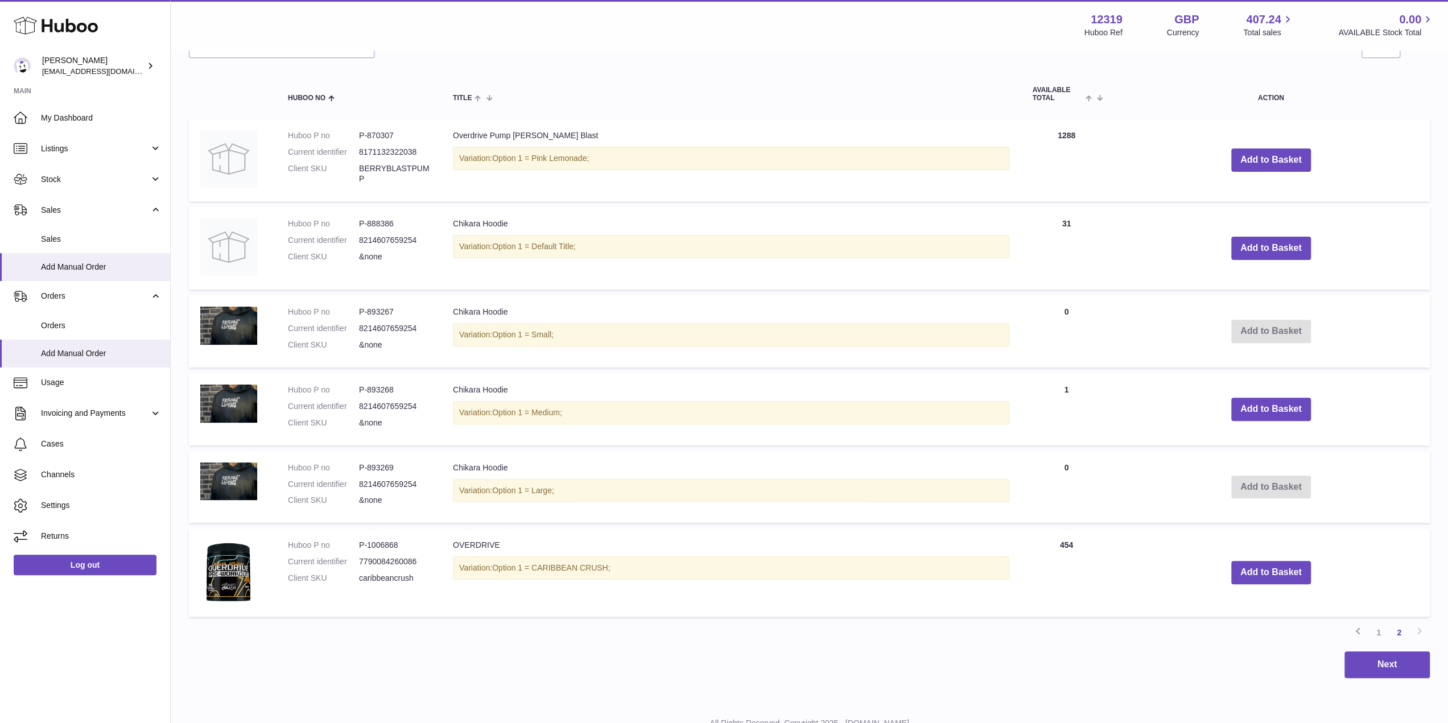
scroll to position [253, 0]
